Goal: Task Accomplishment & Management: Use online tool/utility

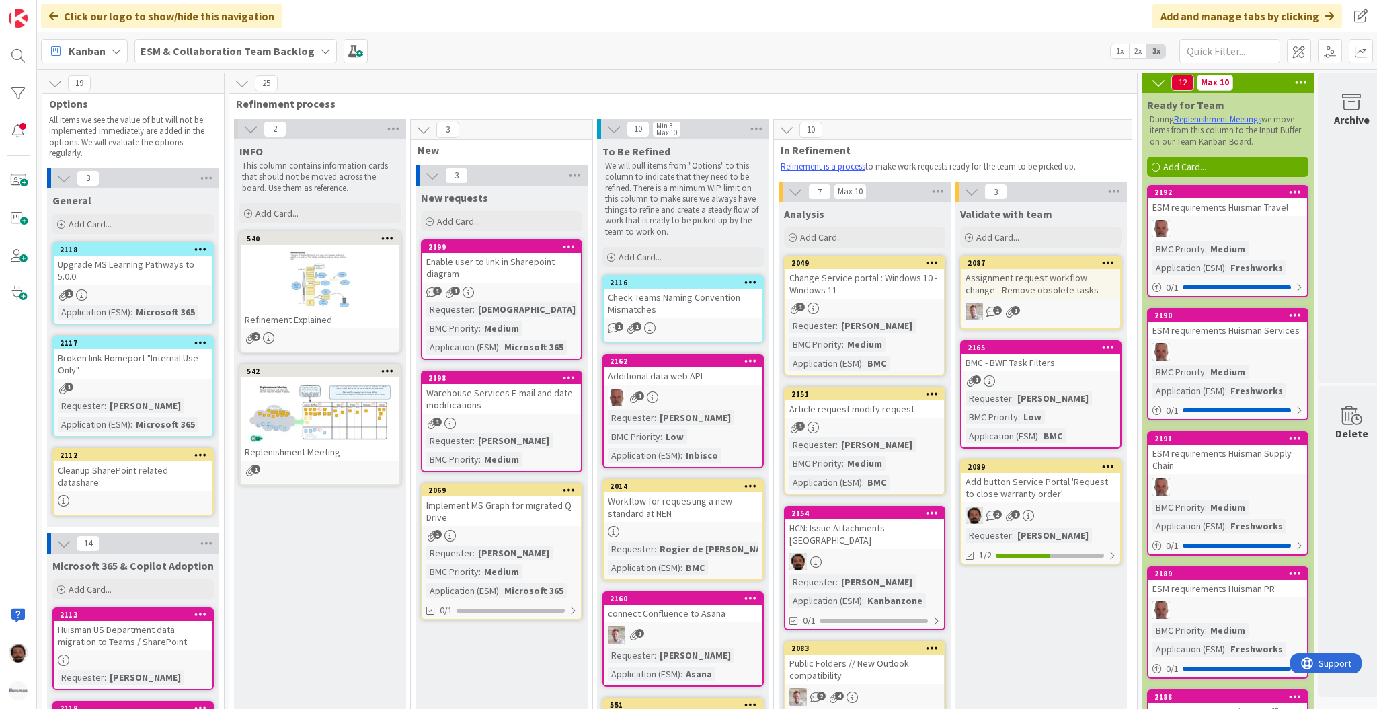
click at [176, 44] on b "ESM & Collaboration Team Backlog" at bounding box center [228, 50] width 174 height 13
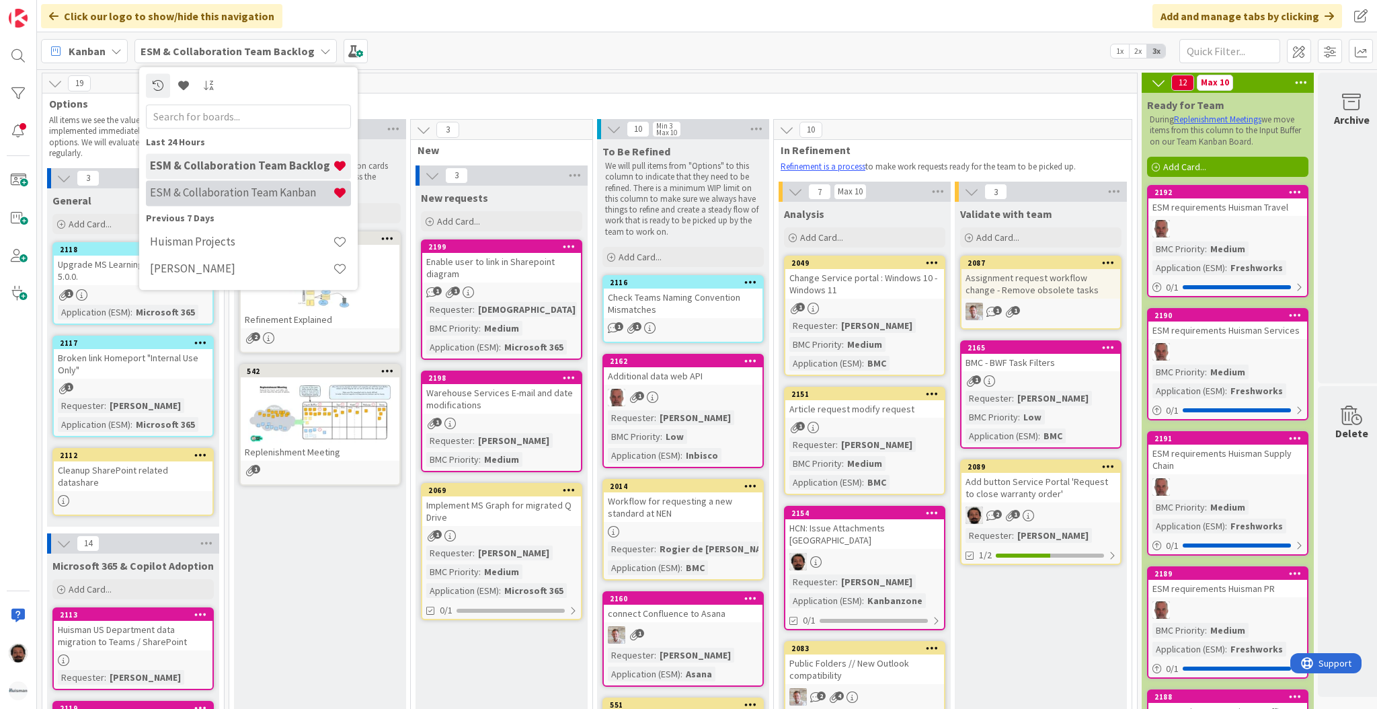
click at [216, 184] on div "ESM & Collaboration Team Kanban" at bounding box center [248, 193] width 205 height 26
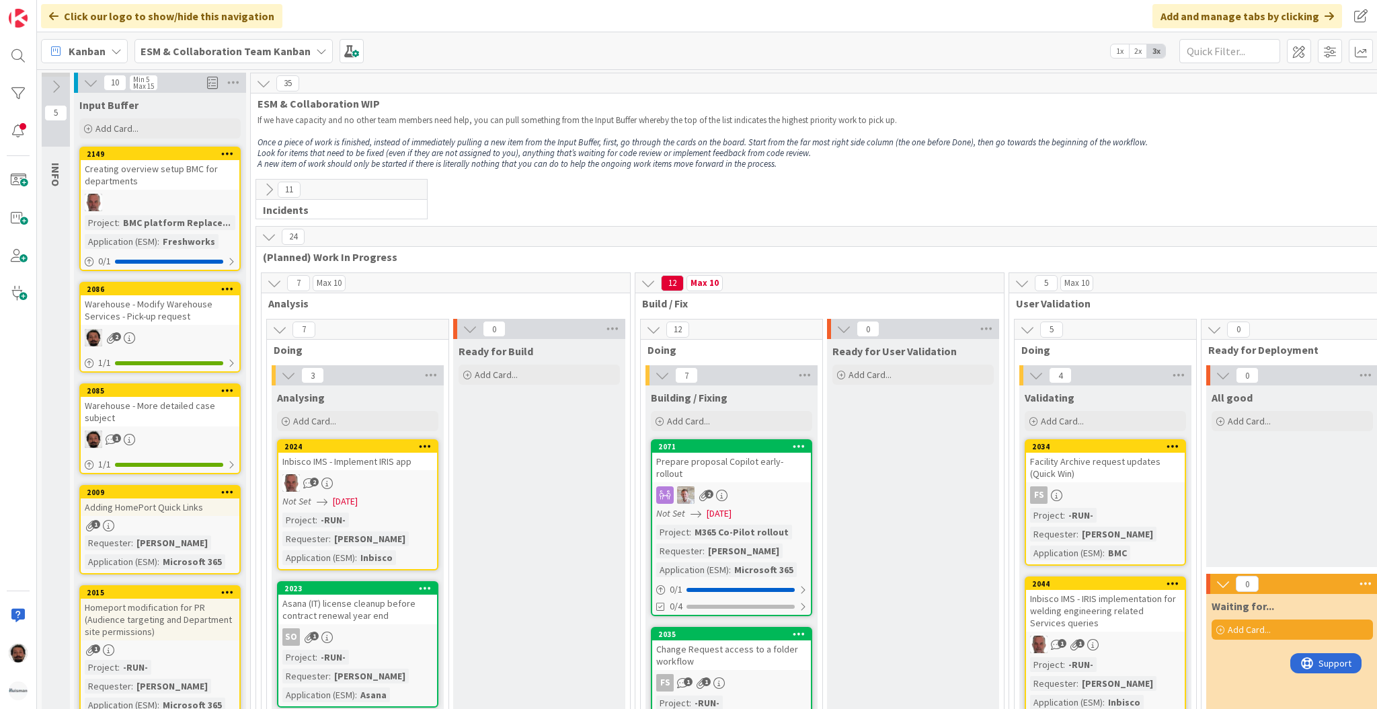
click at [675, 127] on p at bounding box center [870, 131] width 1224 height 11
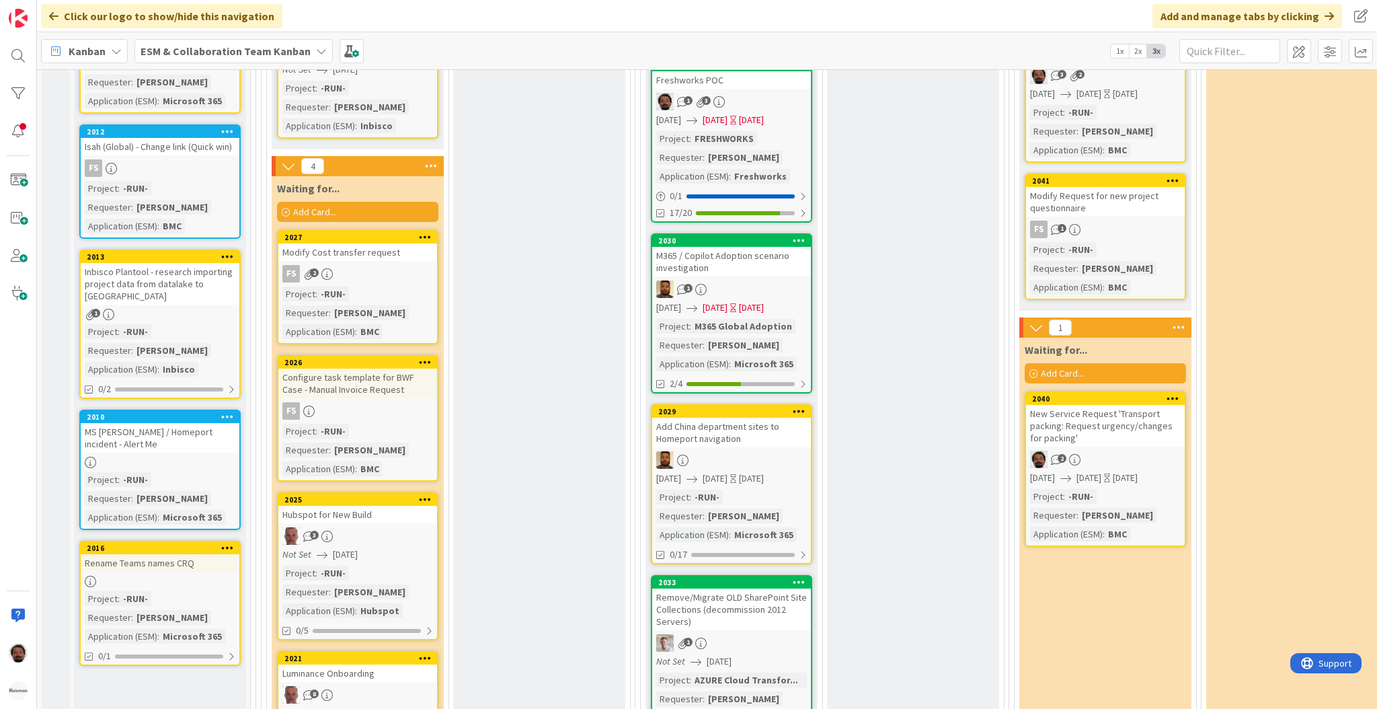
click at [245, 53] on b "ESM & Collaboration Team Kanban" at bounding box center [226, 50] width 170 height 13
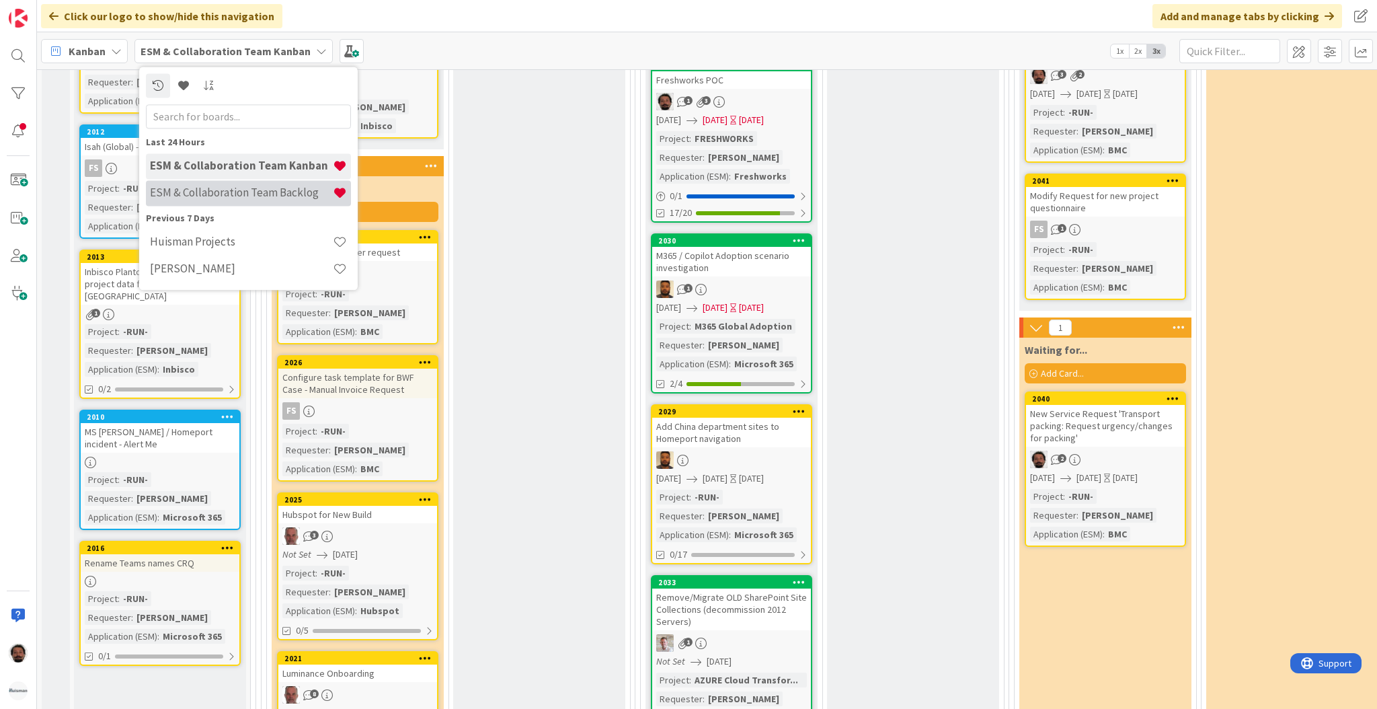
click at [262, 183] on div "ESM & Collaboration Team Backlog" at bounding box center [248, 193] width 205 height 26
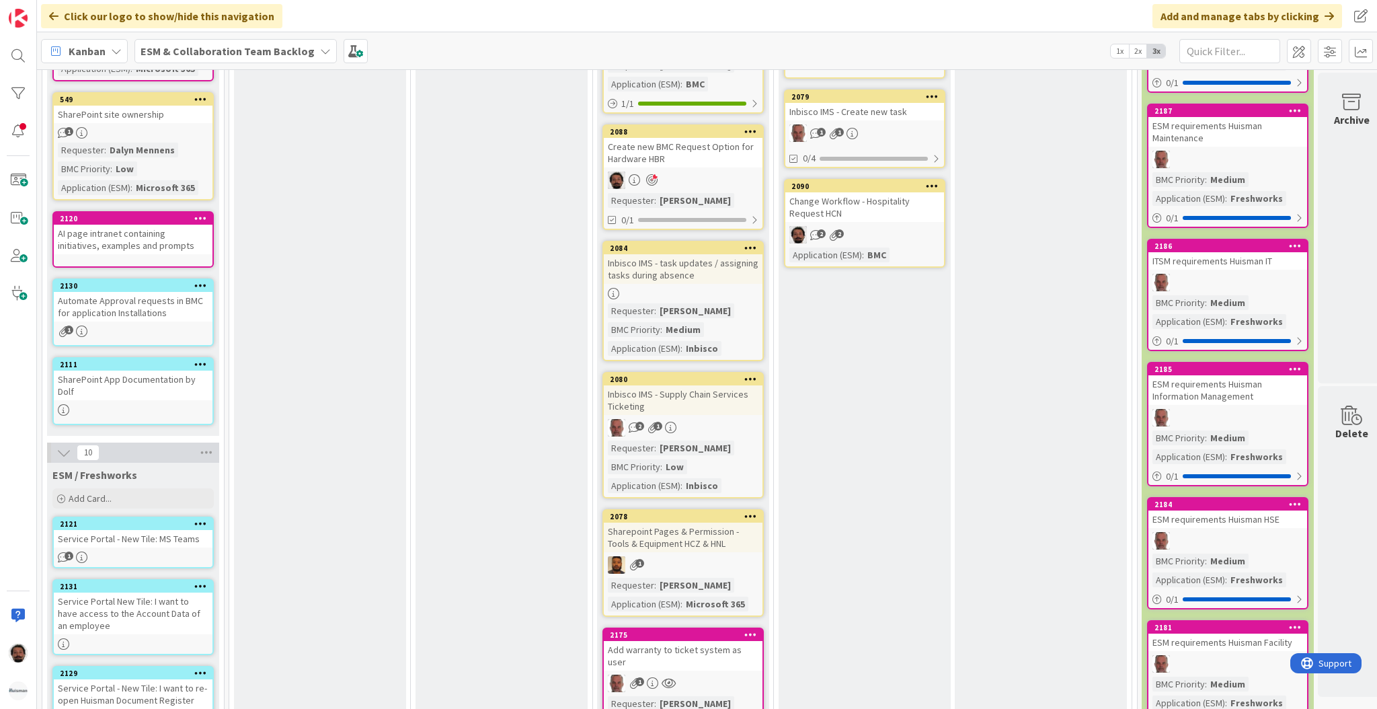
scroll to position [709, 0]
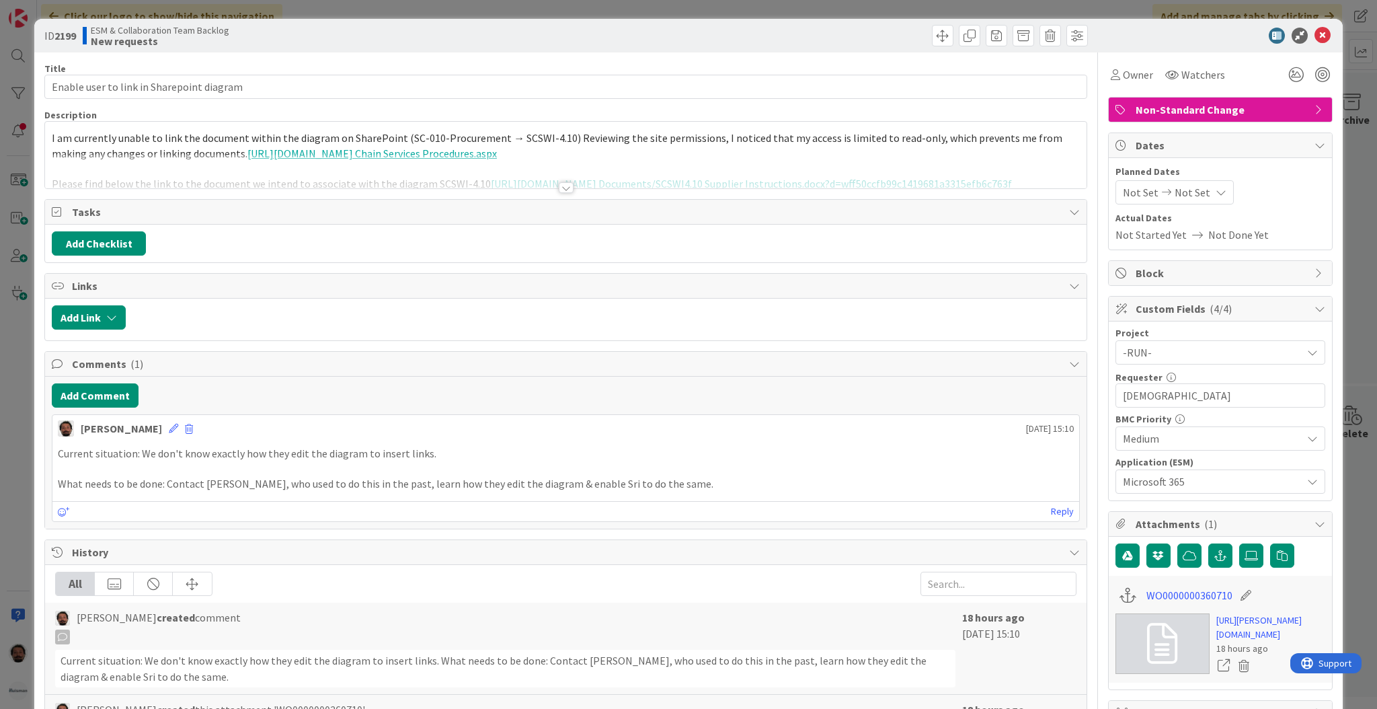
click at [1248, 75] on div "Owner Watchers" at bounding box center [1220, 75] width 225 height 24
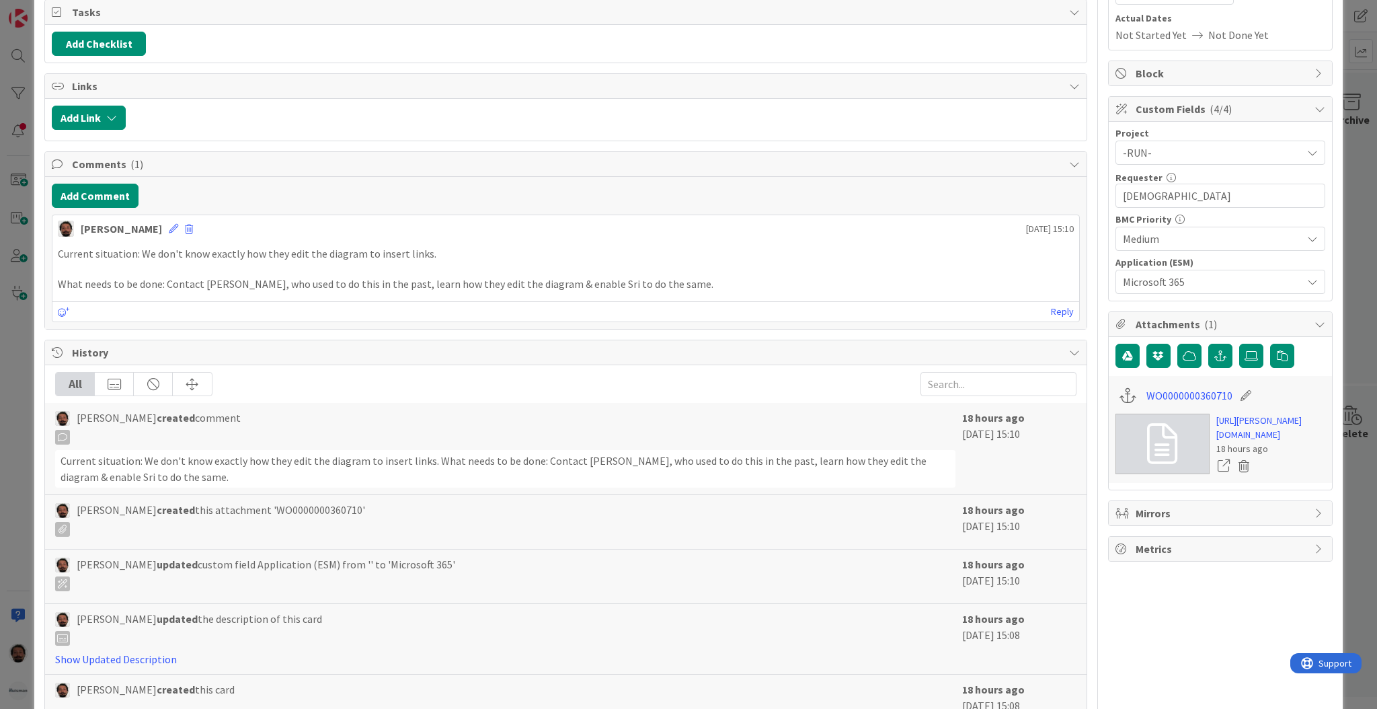
scroll to position [158, 0]
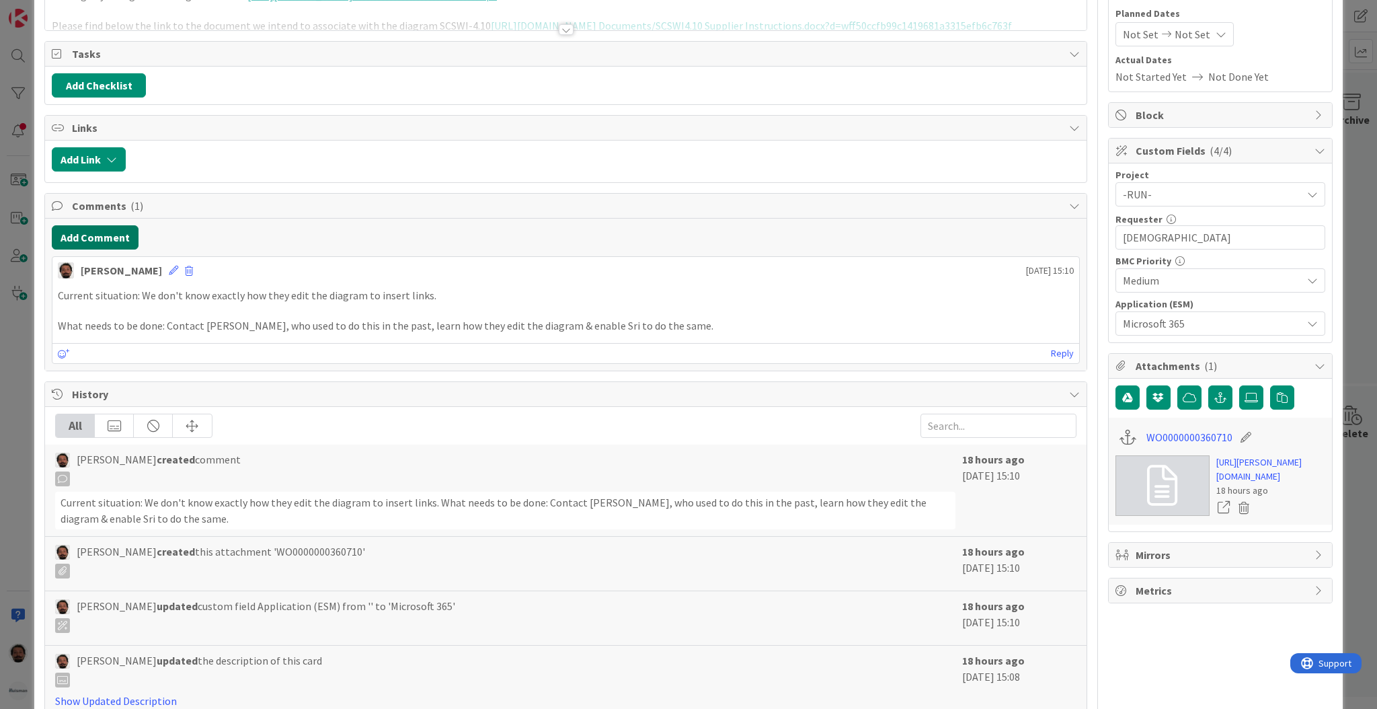
click at [108, 238] on button "Add Comment" at bounding box center [95, 237] width 87 height 24
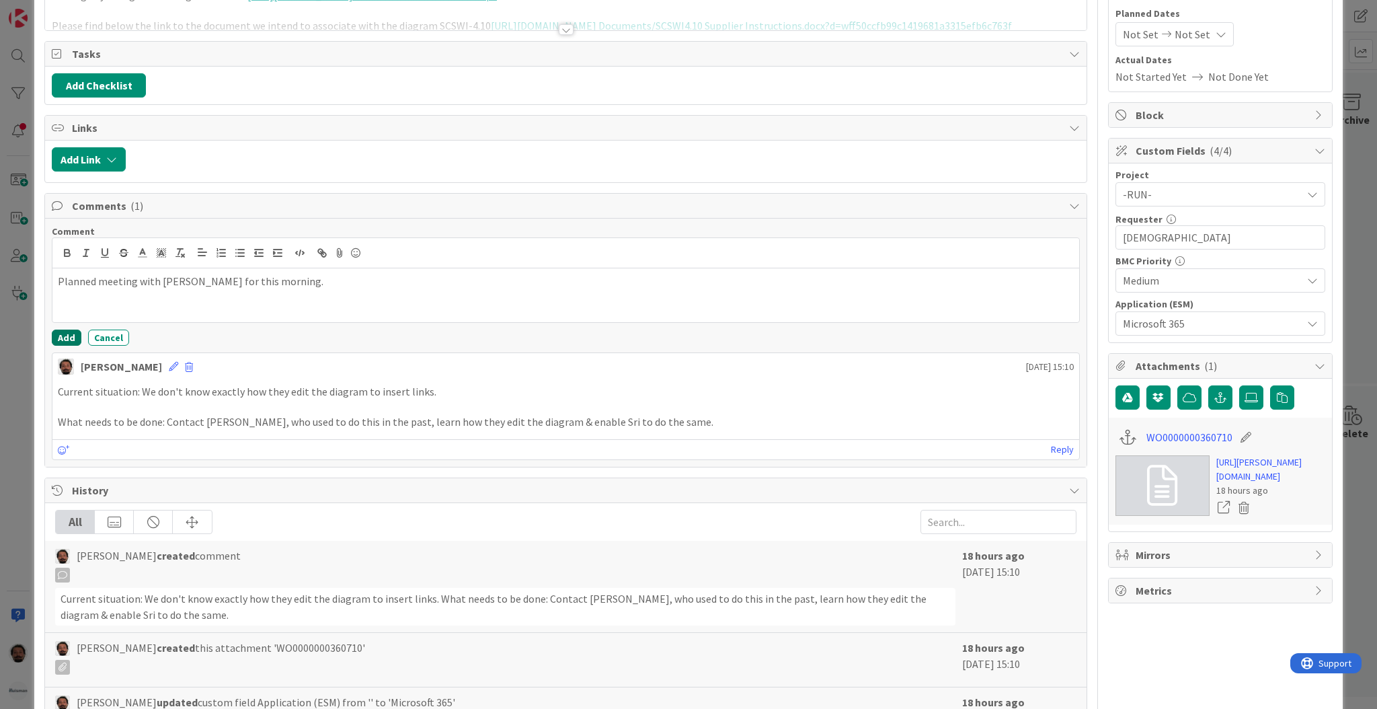
click at [56, 333] on button "Add" at bounding box center [67, 338] width 30 height 16
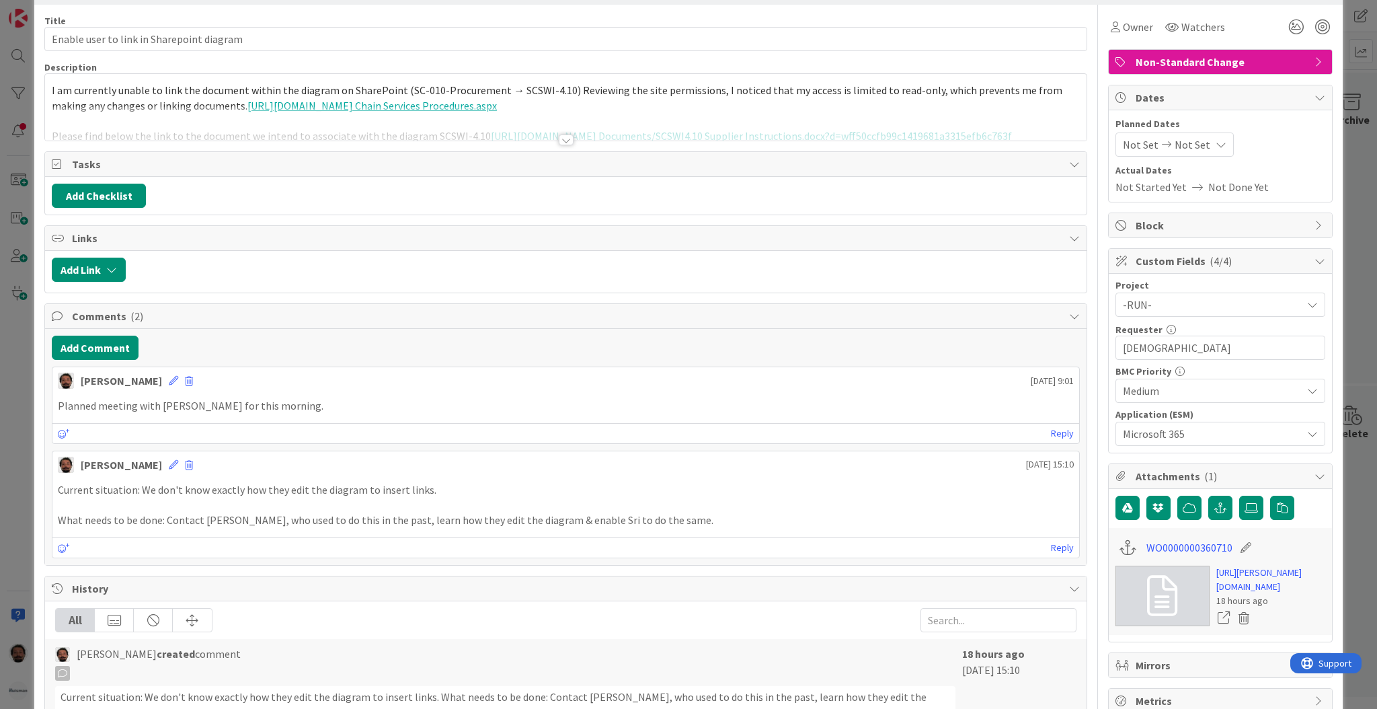
scroll to position [89, 0]
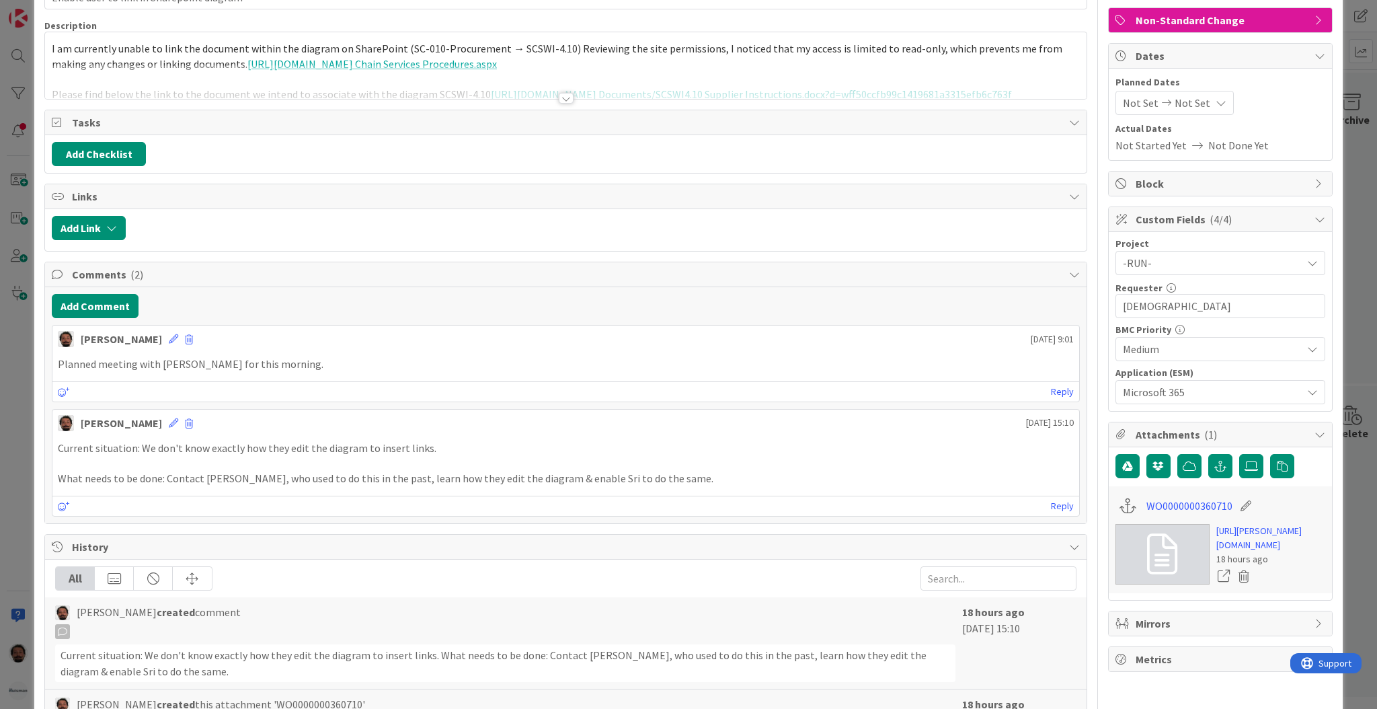
click at [7, 226] on div "ID 2199 ESM & Collaboration Team Backlog New requests Title 41 / 128 Enable use…" at bounding box center [688, 354] width 1377 height 709
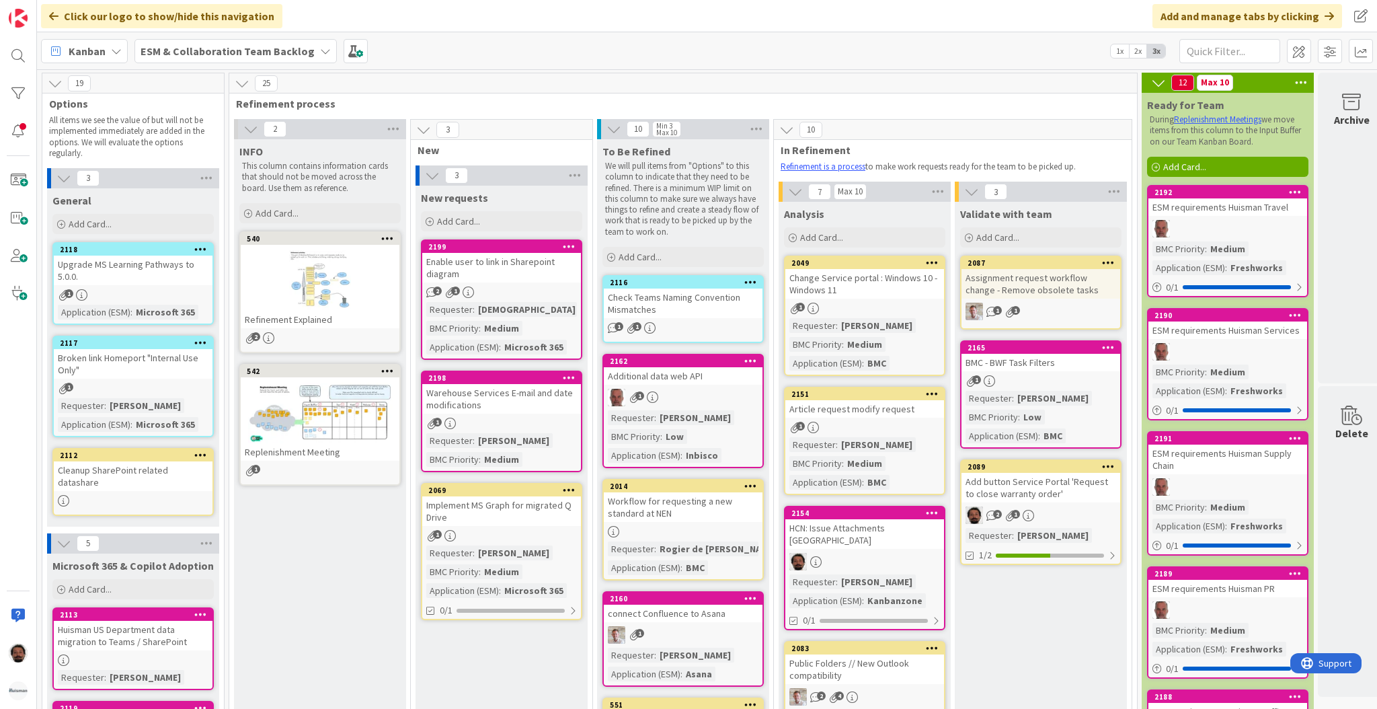
click at [203, 55] on b "ESM & Collaboration Team Backlog" at bounding box center [228, 50] width 174 height 13
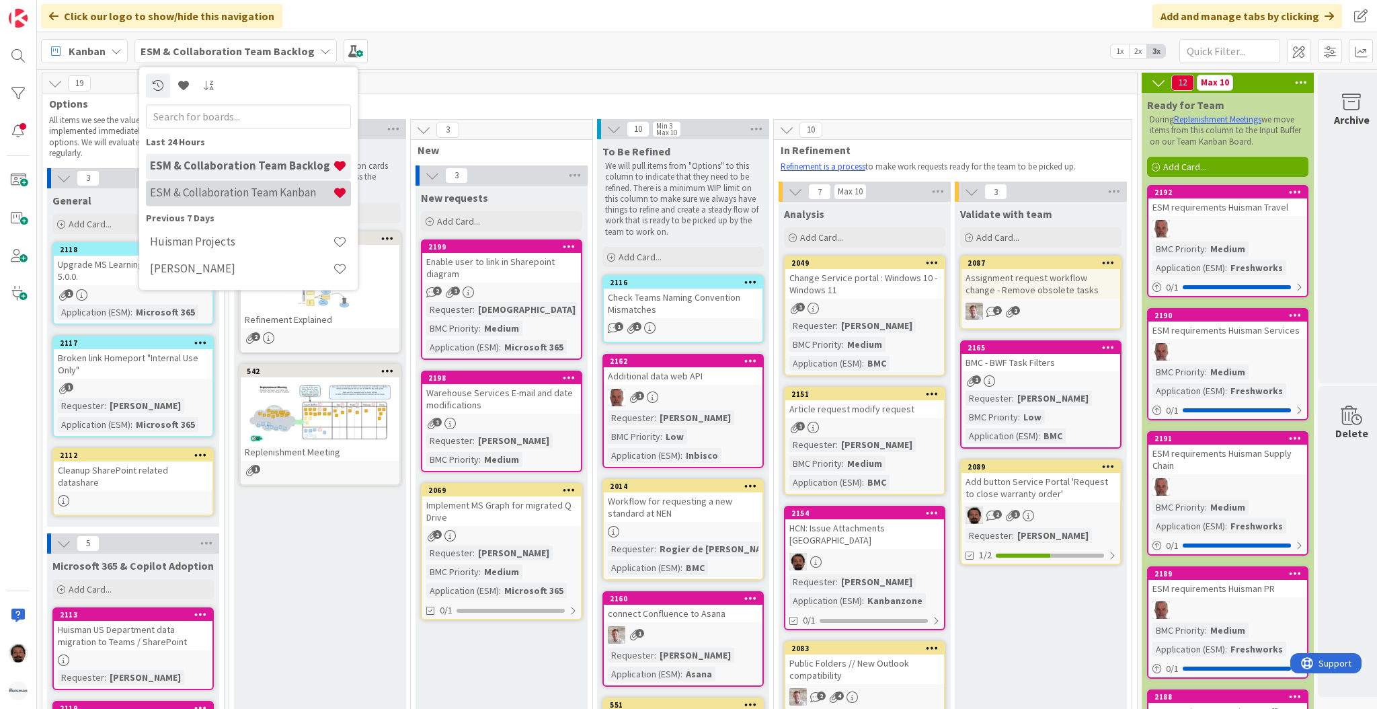
click at [208, 180] on div "ESM & Collaboration Team Kanban" at bounding box center [248, 193] width 205 height 26
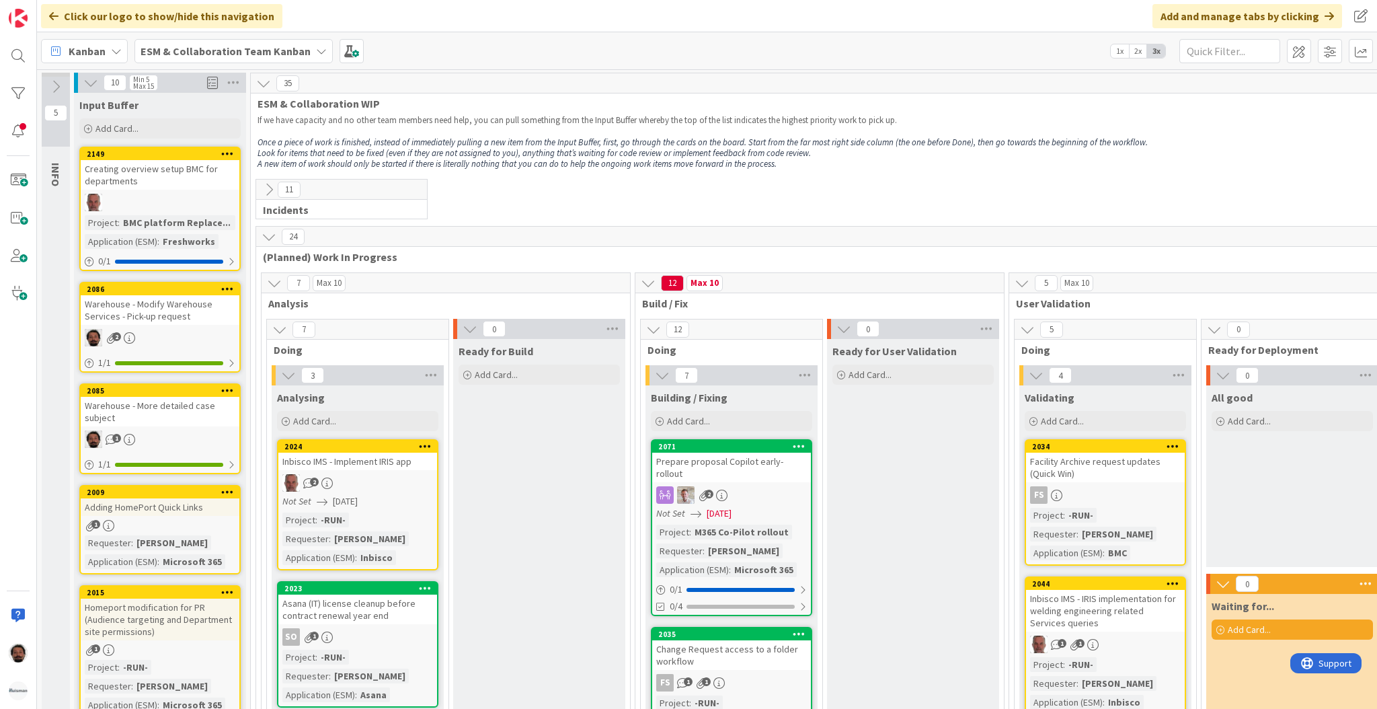
click at [56, 86] on icon at bounding box center [55, 86] width 15 height 15
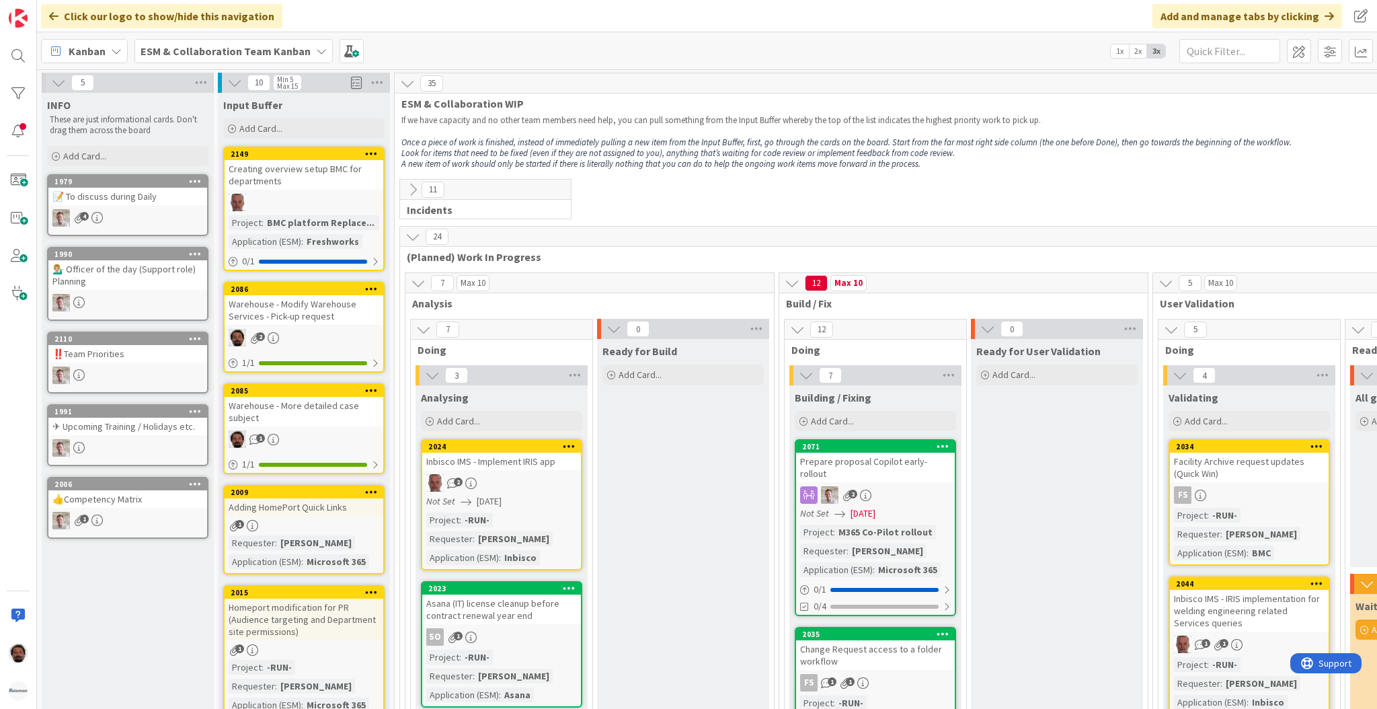
click at [124, 194] on div "📝 To discuss during Daily" at bounding box center [127, 196] width 159 height 17
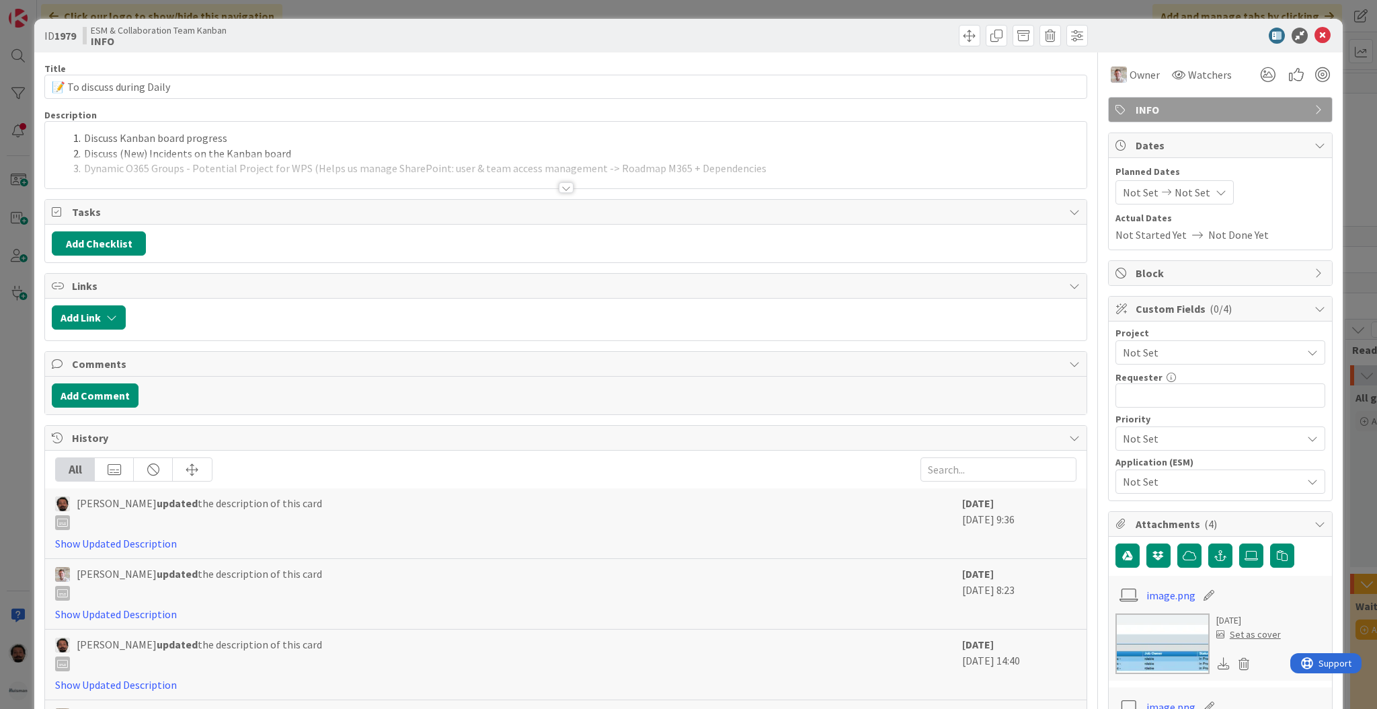
click at [582, 170] on div at bounding box center [566, 171] width 1042 height 34
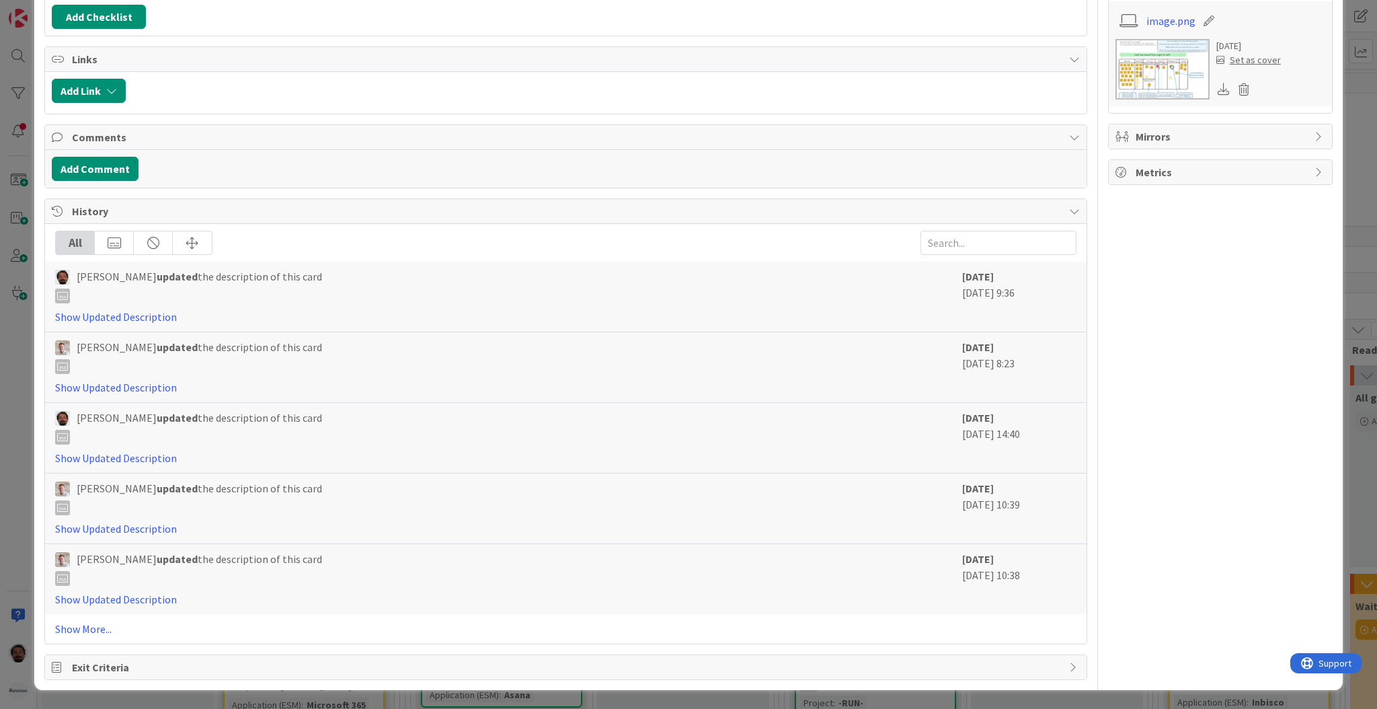
scroll to position [820, 0]
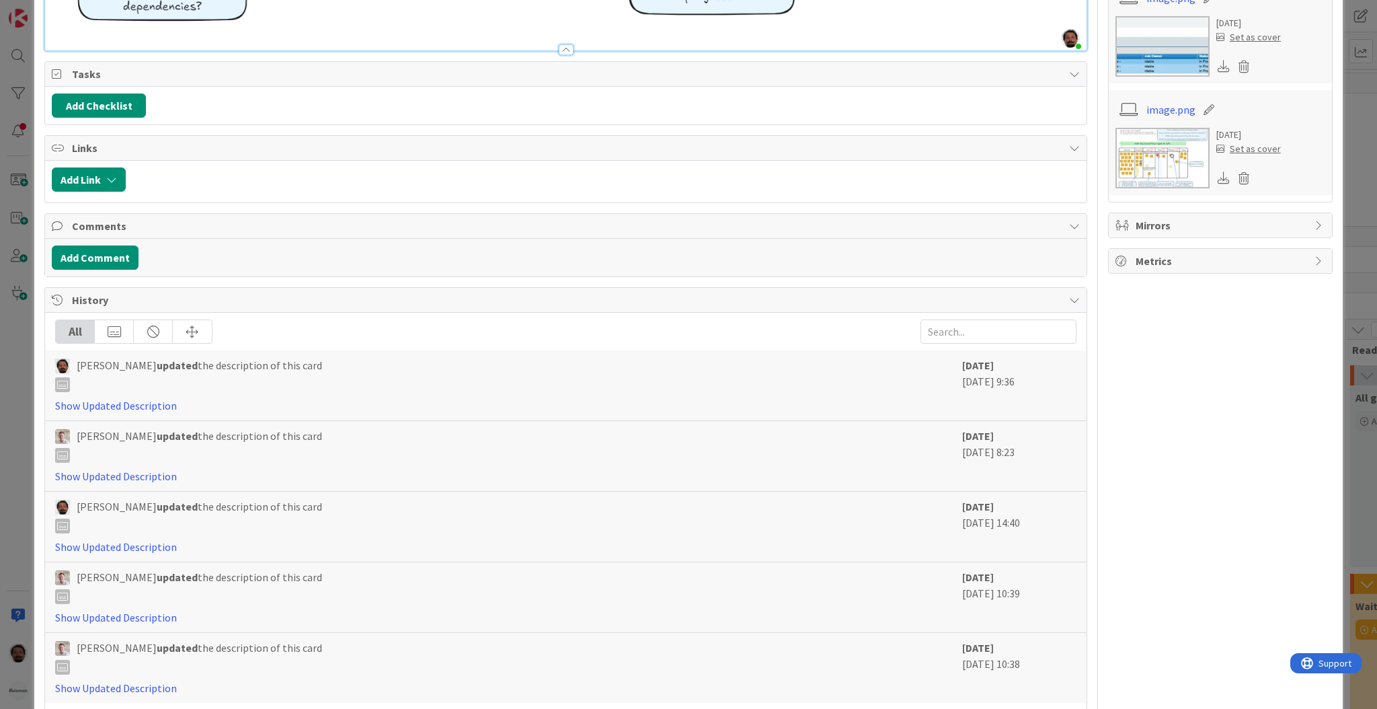
click at [1336, 90] on div "ID 1979 ESM & Collaboration Team Kanban INFO Title 26 / 128 📝 To discuss during…" at bounding box center [688, 354] width 1377 height 709
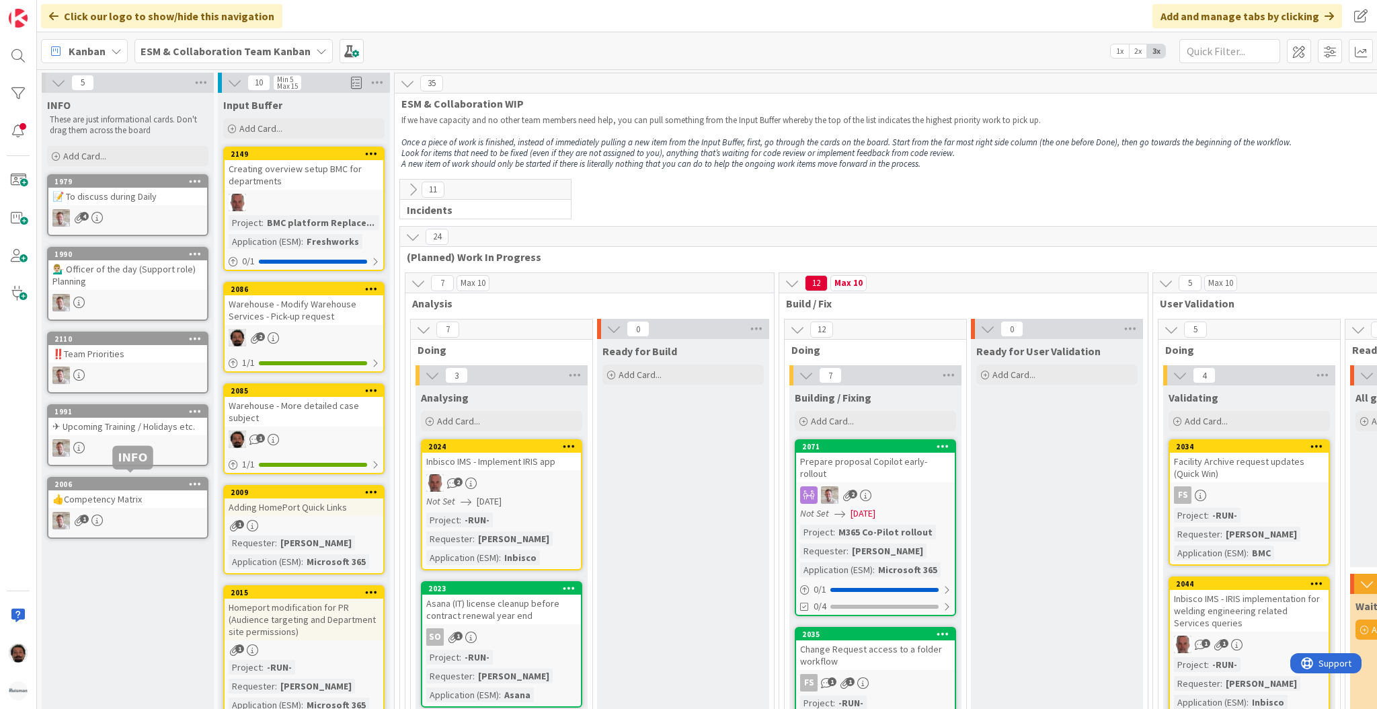
click at [158, 412] on div "1991" at bounding box center [130, 411] width 153 height 9
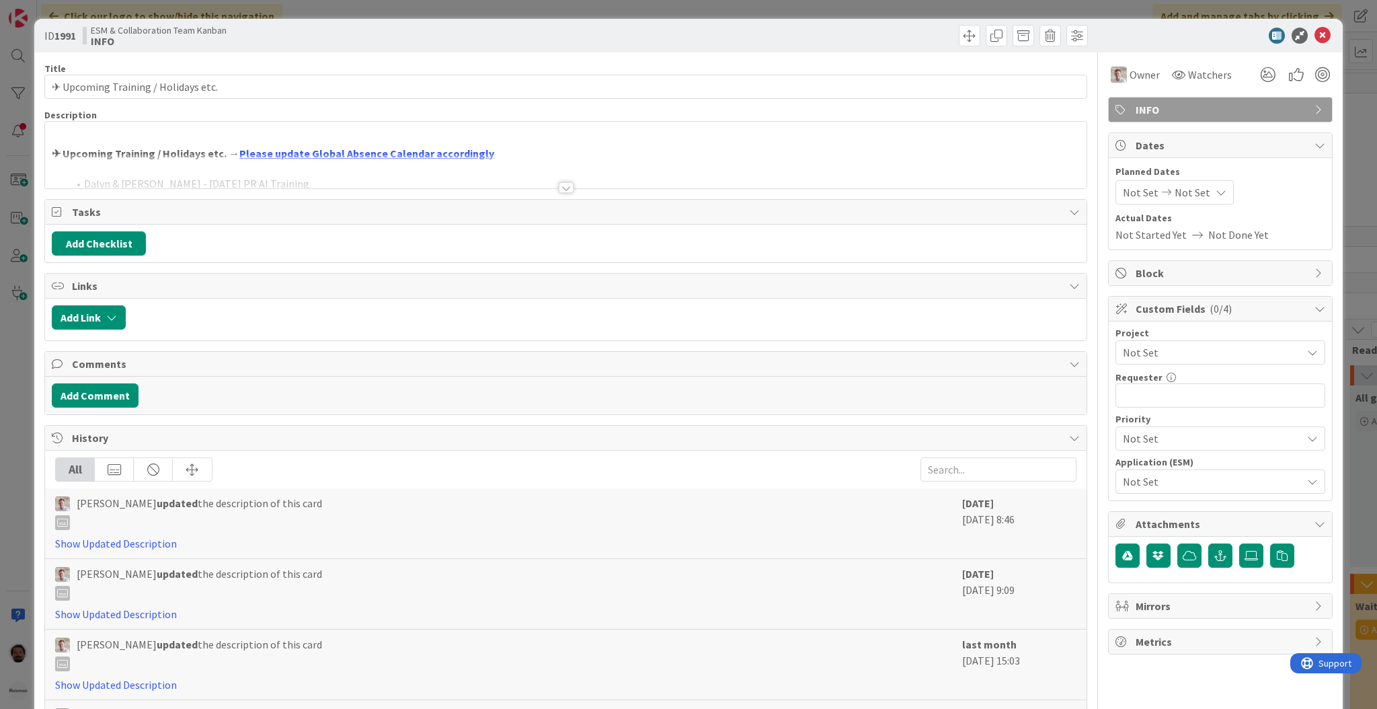
click at [210, 178] on div at bounding box center [566, 171] width 1042 height 34
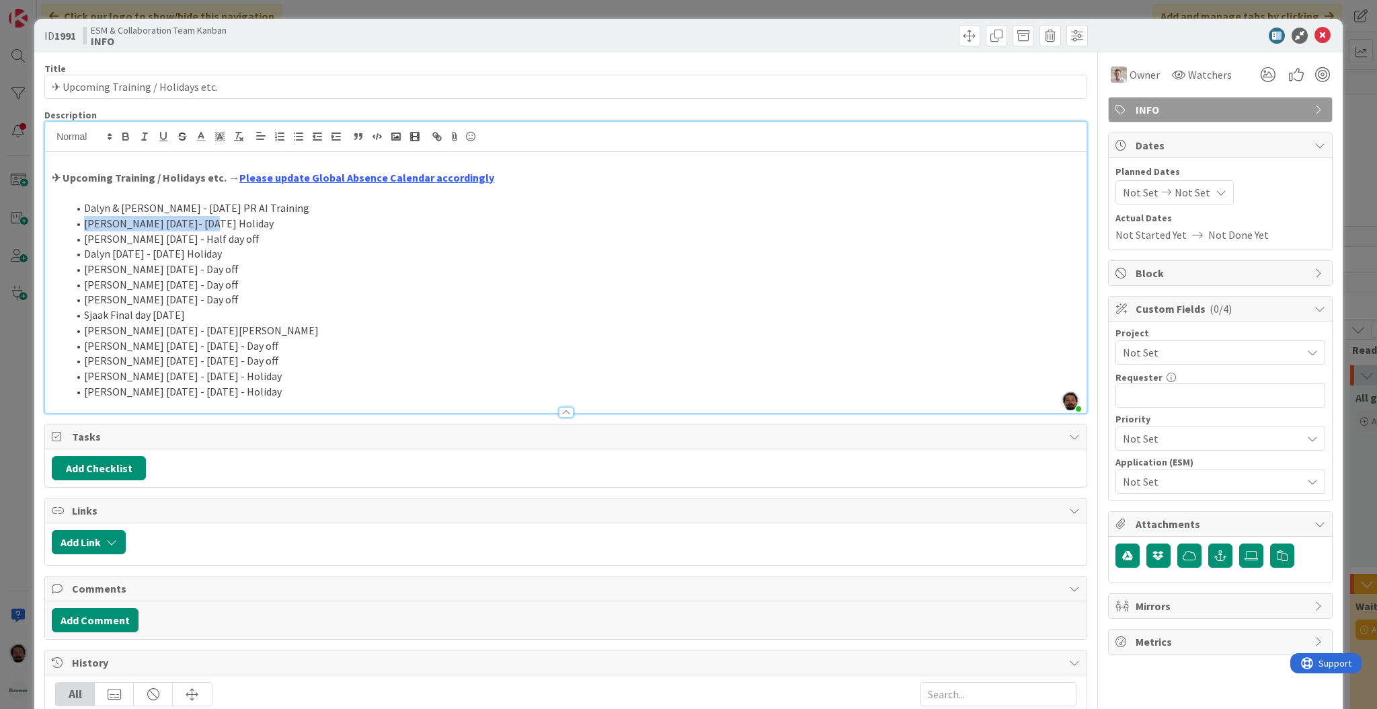
drag, startPoint x: 79, startPoint y: 224, endPoint x: 237, endPoint y: 226, distance: 157.4
click at [237, 226] on li "[PERSON_NAME] [DATE]- [DATE] Holiday" at bounding box center [574, 223] width 1012 height 15
drag, startPoint x: 220, startPoint y: 239, endPoint x: 67, endPoint y: 241, distance: 152.7
click at [68, 241] on li "[PERSON_NAME] [DATE] - Half day off" at bounding box center [574, 238] width 1012 height 15
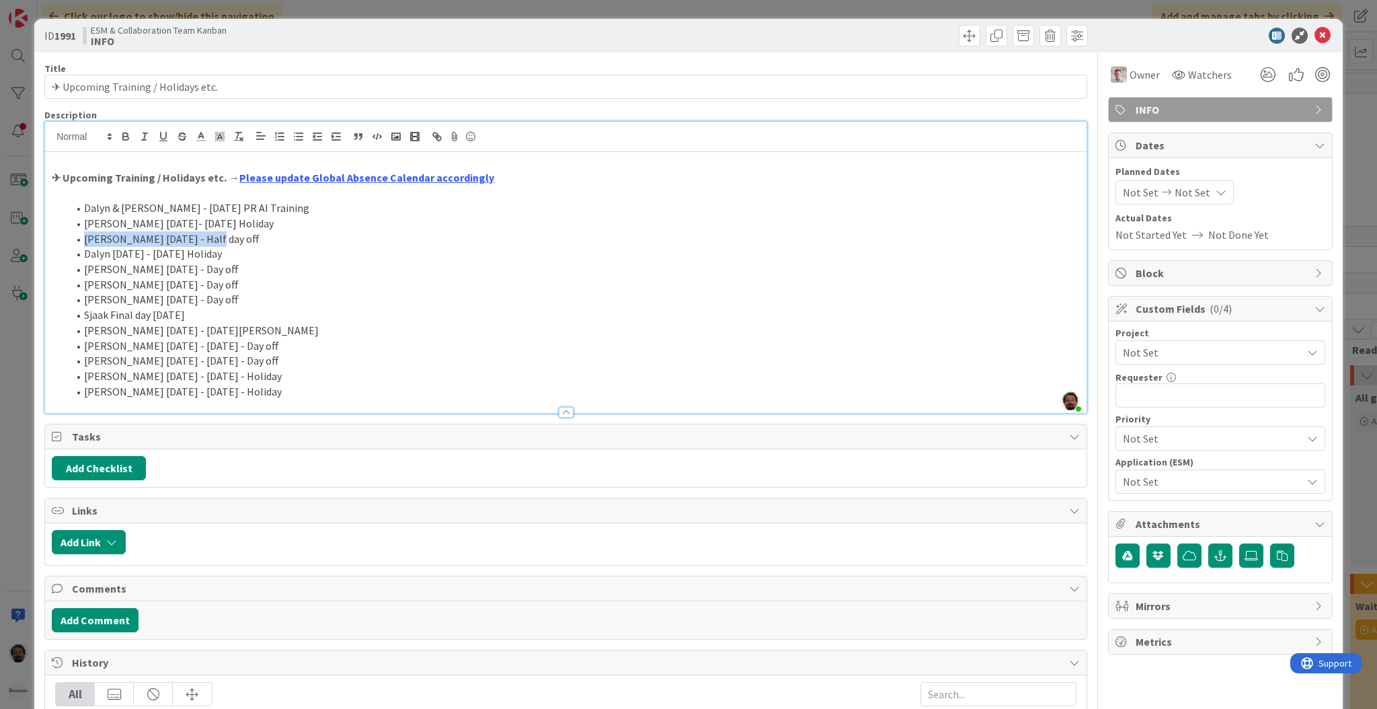
click at [265, 252] on li "Dalyn [DATE] - [DATE] Holiday" at bounding box center [574, 253] width 1012 height 15
drag, startPoint x: 252, startPoint y: 208, endPoint x: 83, endPoint y: 206, distance: 169.5
click at [70, 208] on li "Dalyn & [PERSON_NAME] - [DATE] PR AI Training" at bounding box center [574, 207] width 1012 height 15
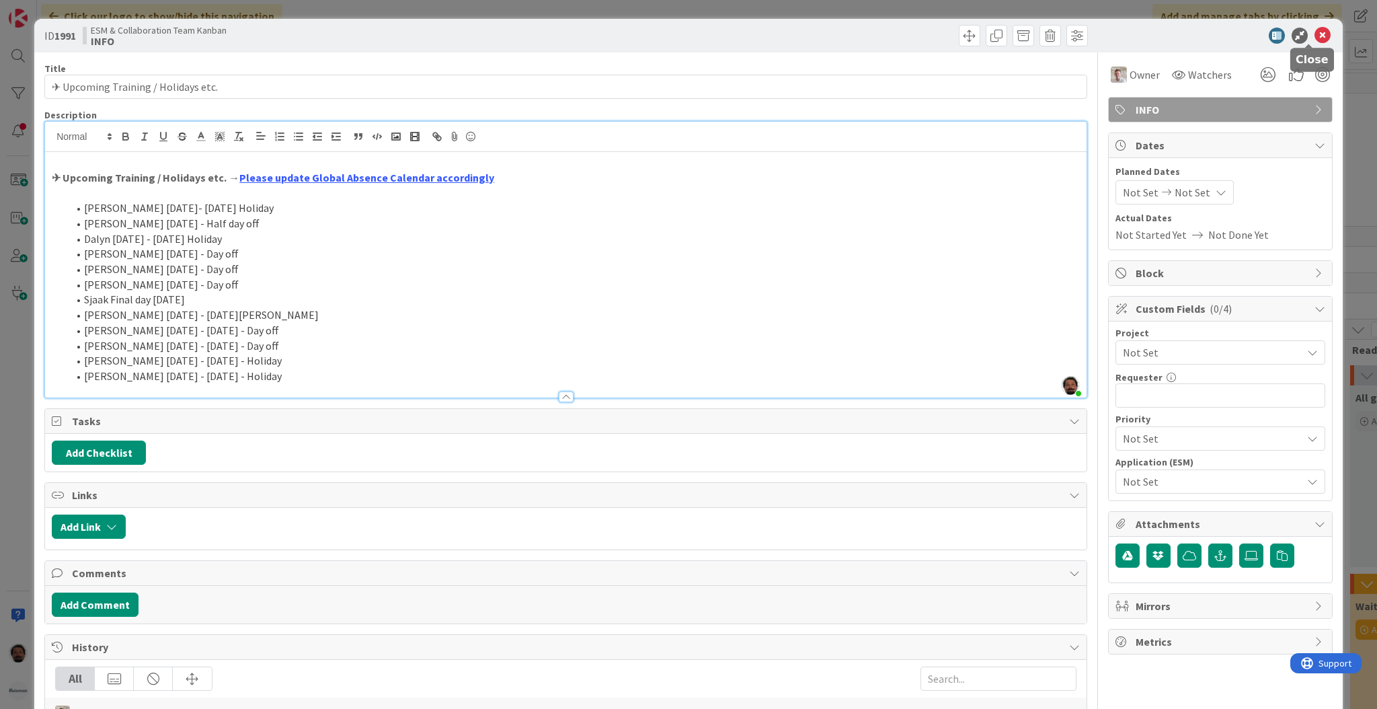
click at [1316, 36] on icon at bounding box center [1323, 36] width 16 height 16
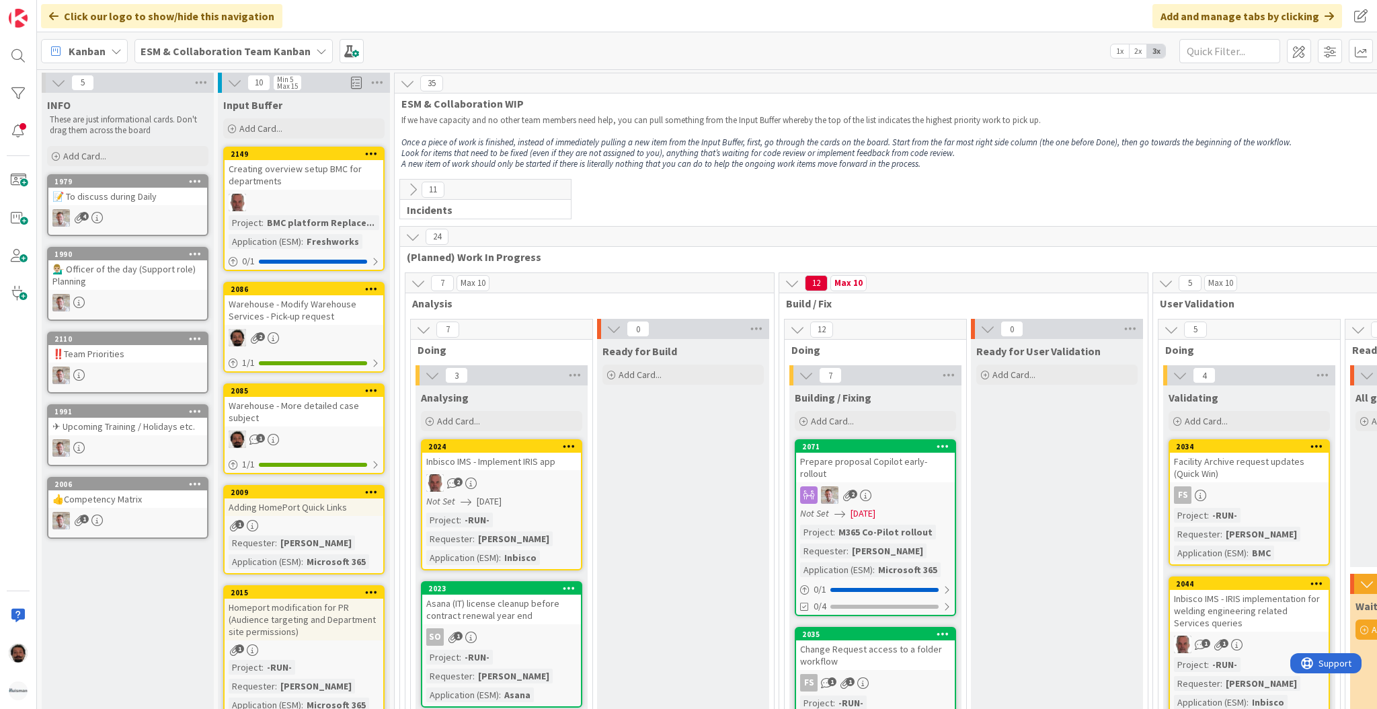
click at [167, 47] on b "ESM & Collaboration Team Kanban" at bounding box center [226, 50] width 170 height 13
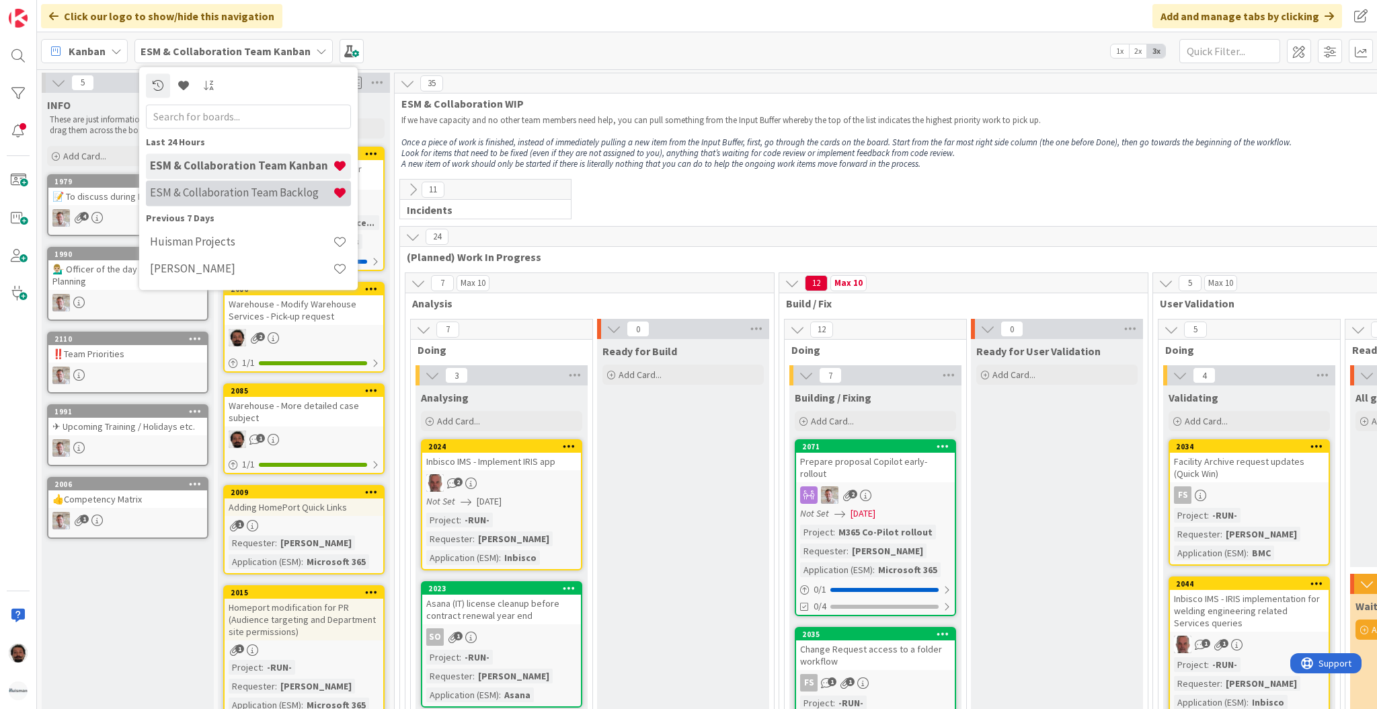
click at [208, 190] on h4 "ESM & Collaboration Team Backlog" at bounding box center [241, 192] width 183 height 13
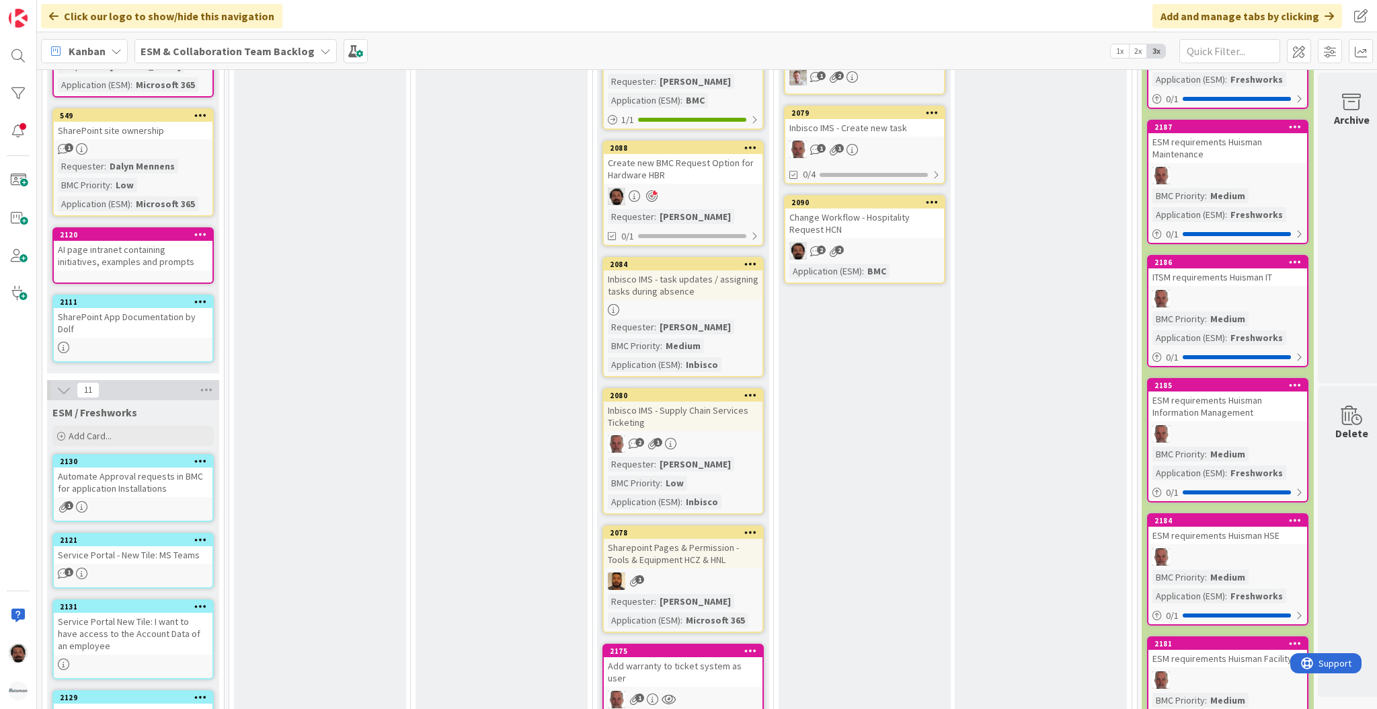
scroll to position [627, 0]
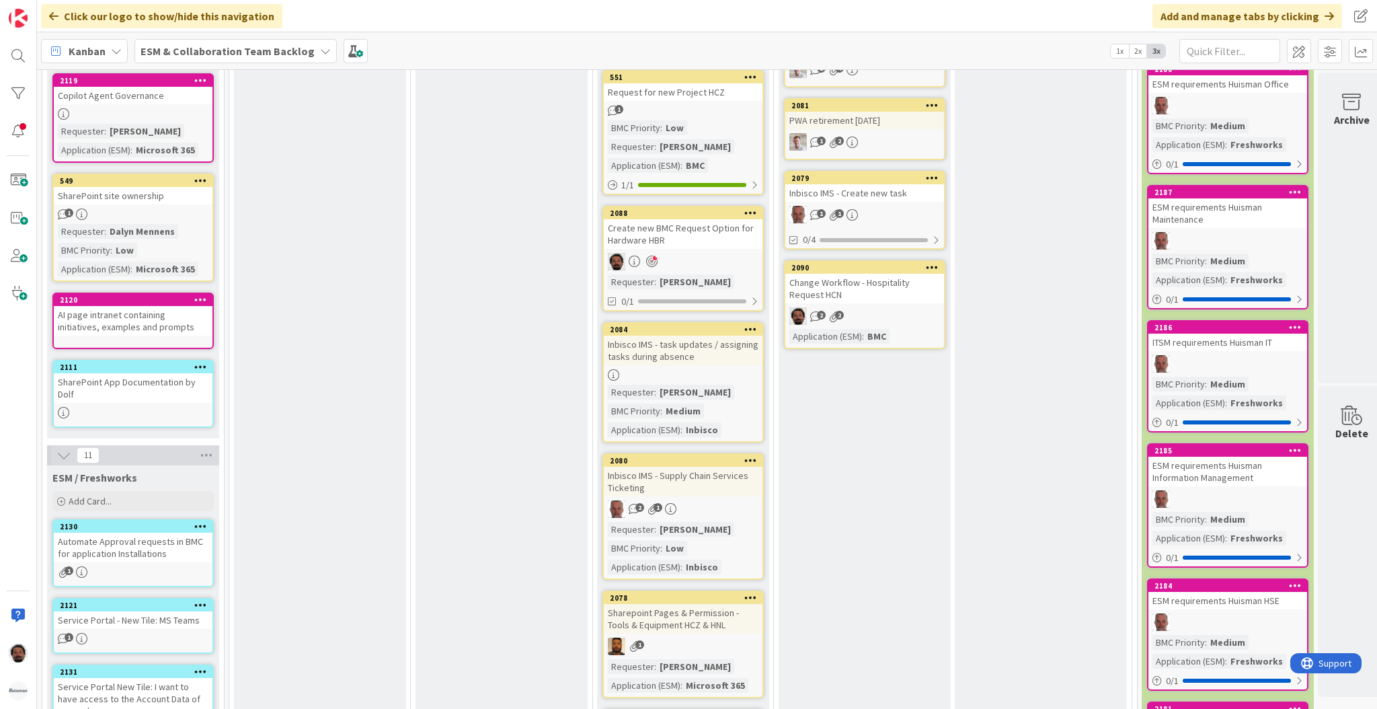
click at [887, 403] on div "Analysis Add Card... 2049 Change Service portal : Windows 10 - Windows 11 1 Req…" at bounding box center [865, 458] width 172 height 1769
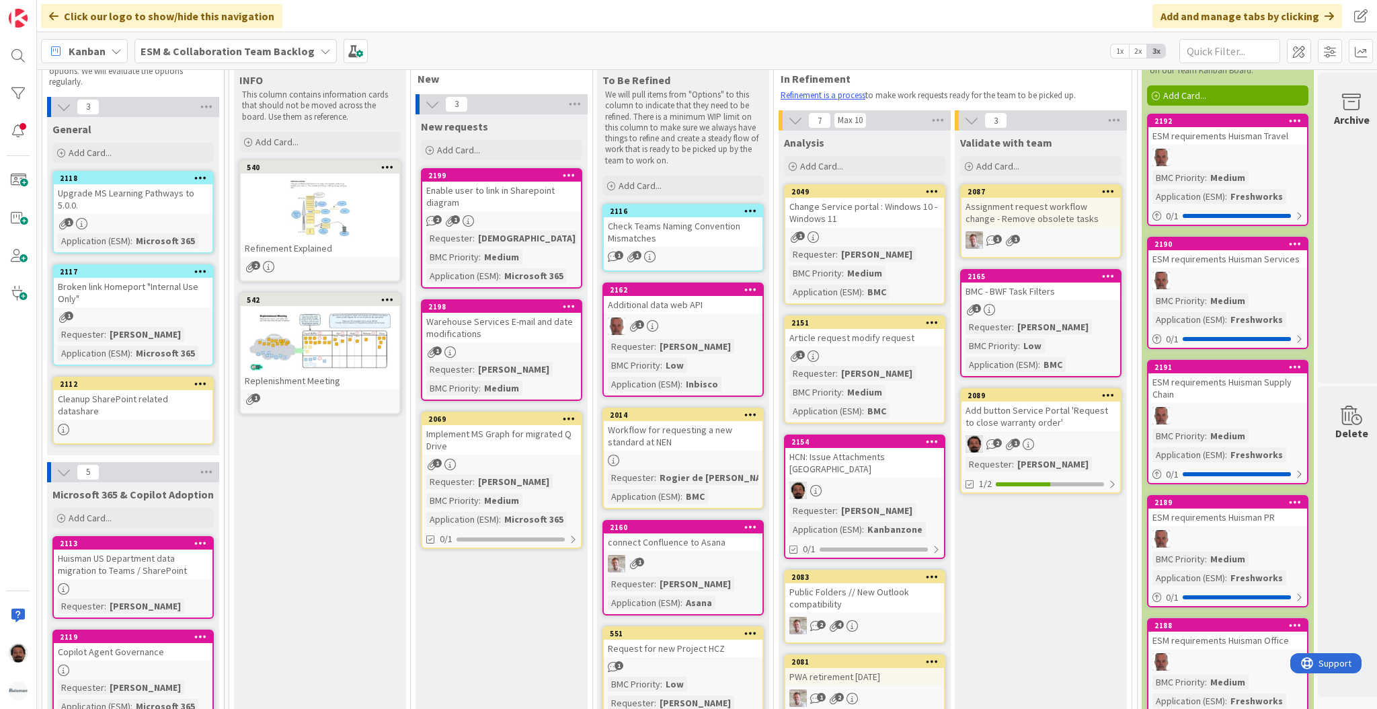
scroll to position [0, 0]
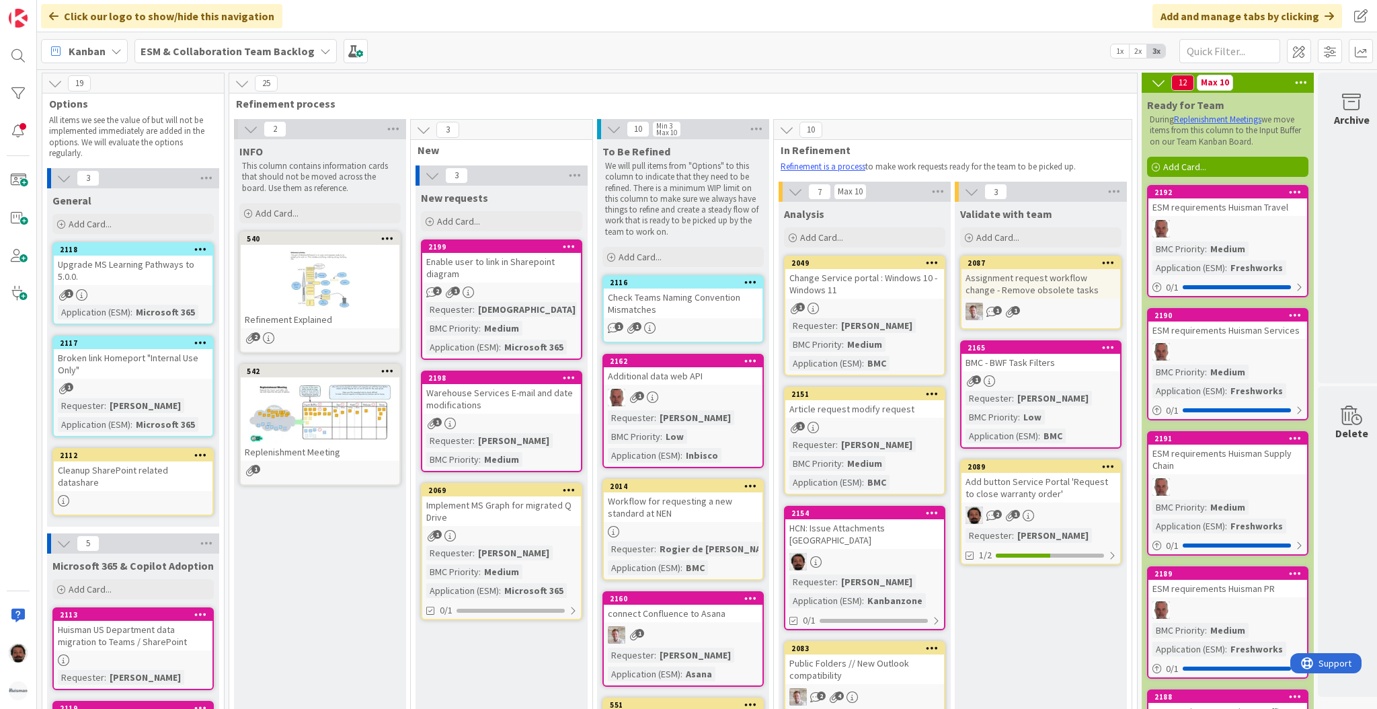
click at [222, 55] on b "ESM & Collaboration Team Backlog" at bounding box center [228, 50] width 174 height 13
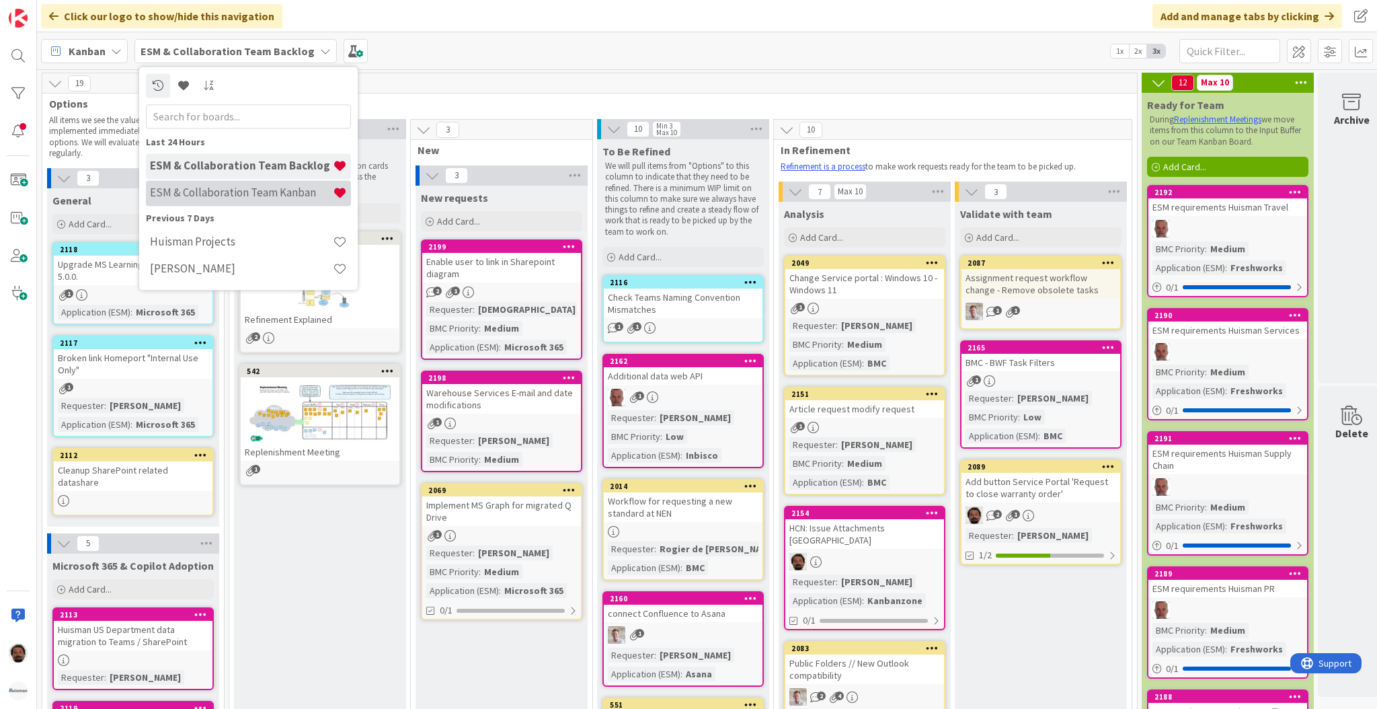
click at [234, 189] on h4 "ESM & Collaboration Team Kanban" at bounding box center [241, 192] width 183 height 13
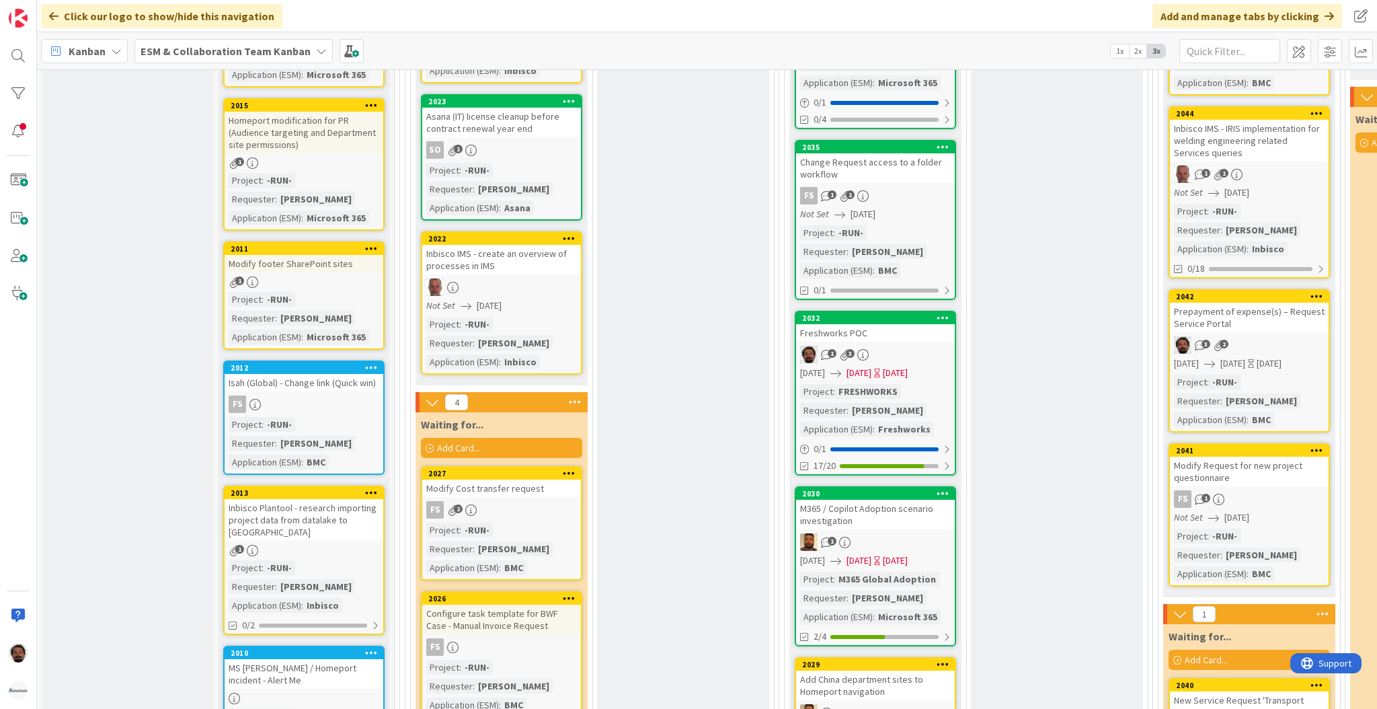
scroll to position [475, 0]
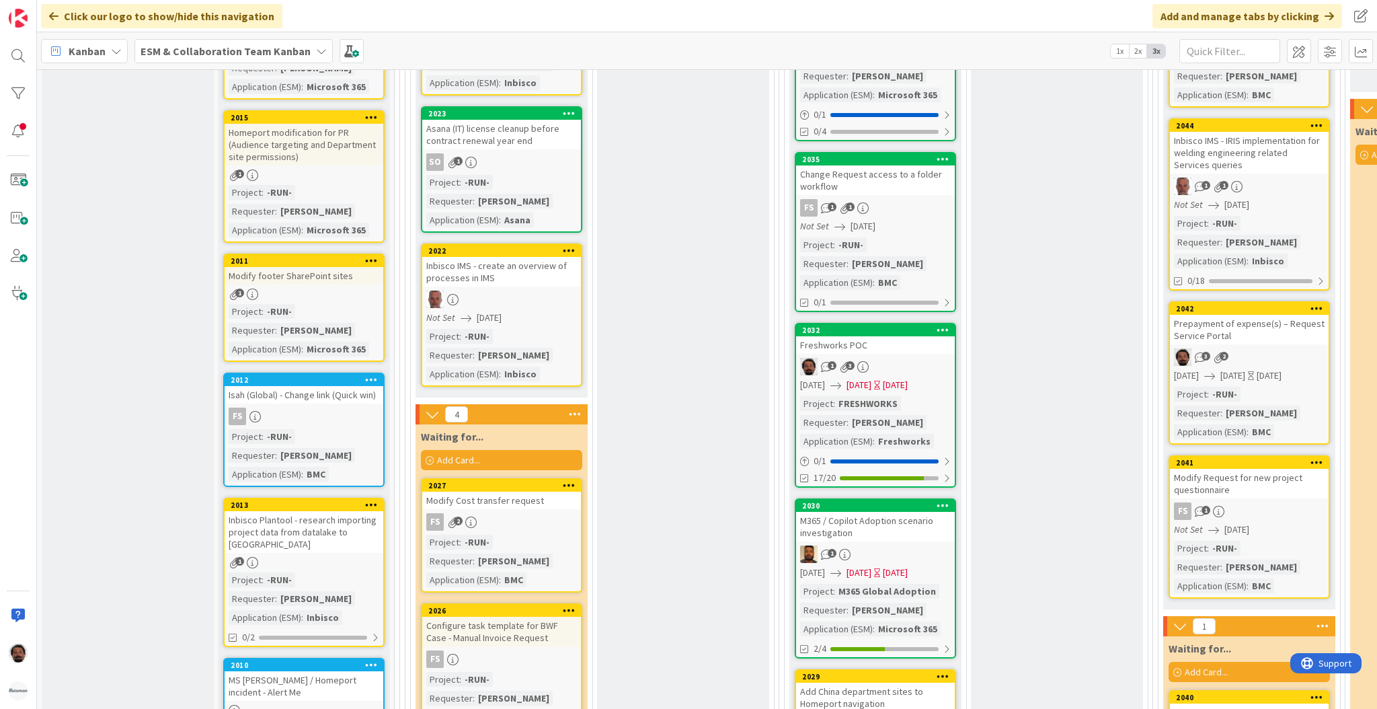
click at [872, 378] on span "[DATE]" at bounding box center [859, 385] width 25 height 14
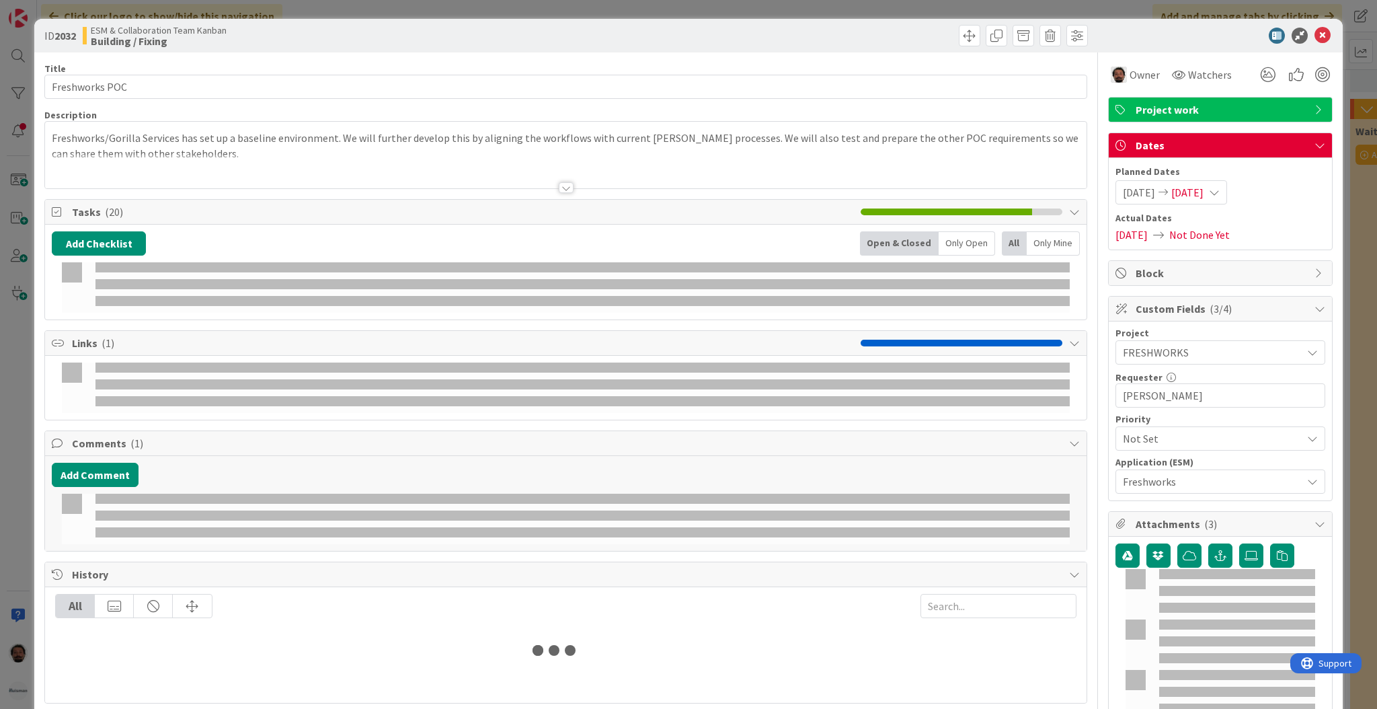
click at [1204, 187] on span "[DATE]" at bounding box center [1187, 192] width 32 height 16
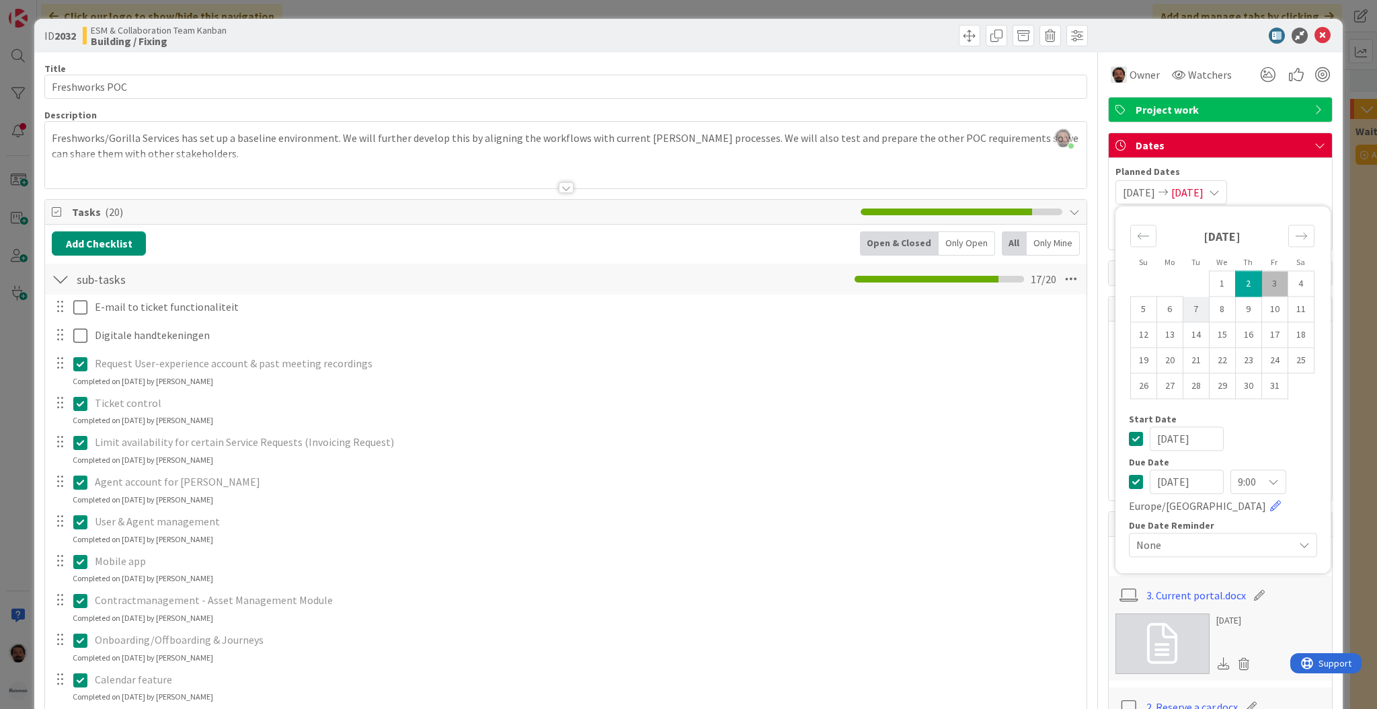
click at [1183, 309] on td "7" at bounding box center [1196, 310] width 26 height 26
type input "[DATE]"
click at [1183, 309] on td "7" at bounding box center [1196, 310] width 26 height 26
type input "[DATE]"
click at [1183, 309] on td "7" at bounding box center [1196, 310] width 26 height 26
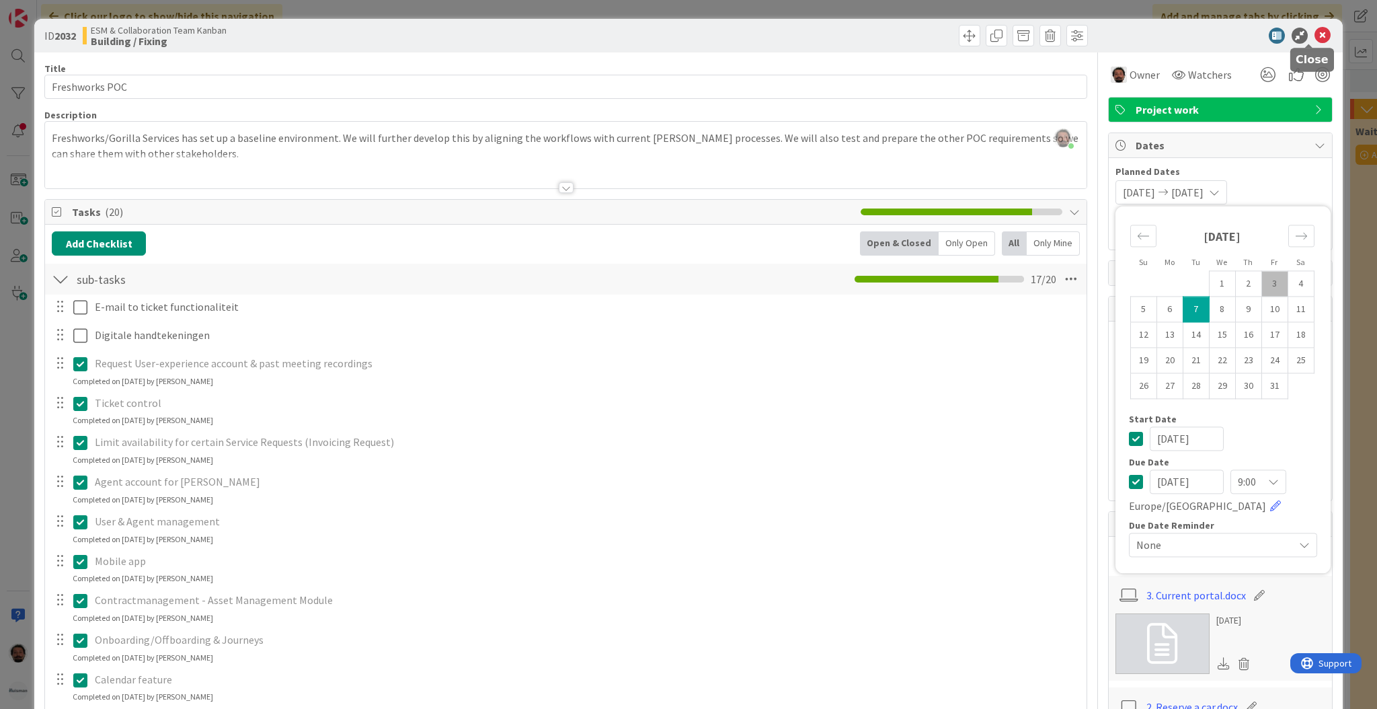
click at [1315, 37] on icon at bounding box center [1323, 36] width 16 height 16
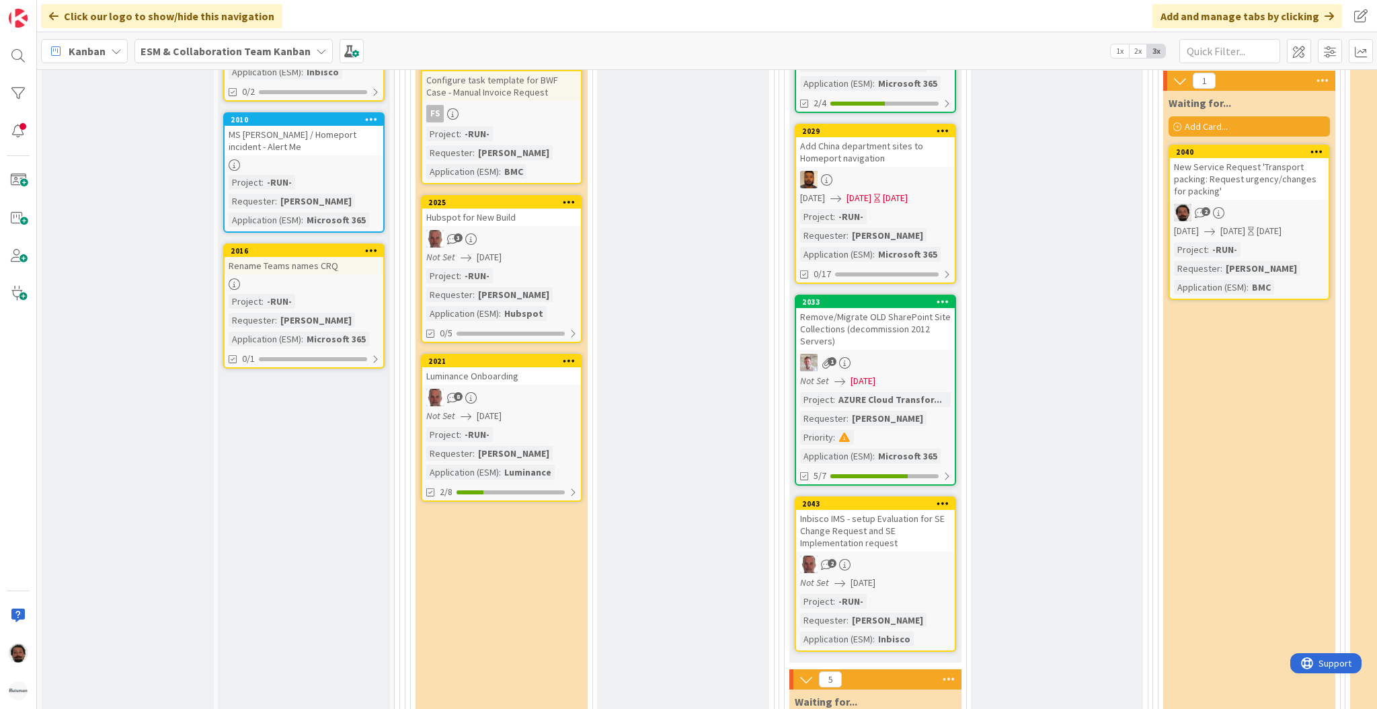
scroll to position [715, 0]
